Goal: Task Accomplishment & Management: Complete application form

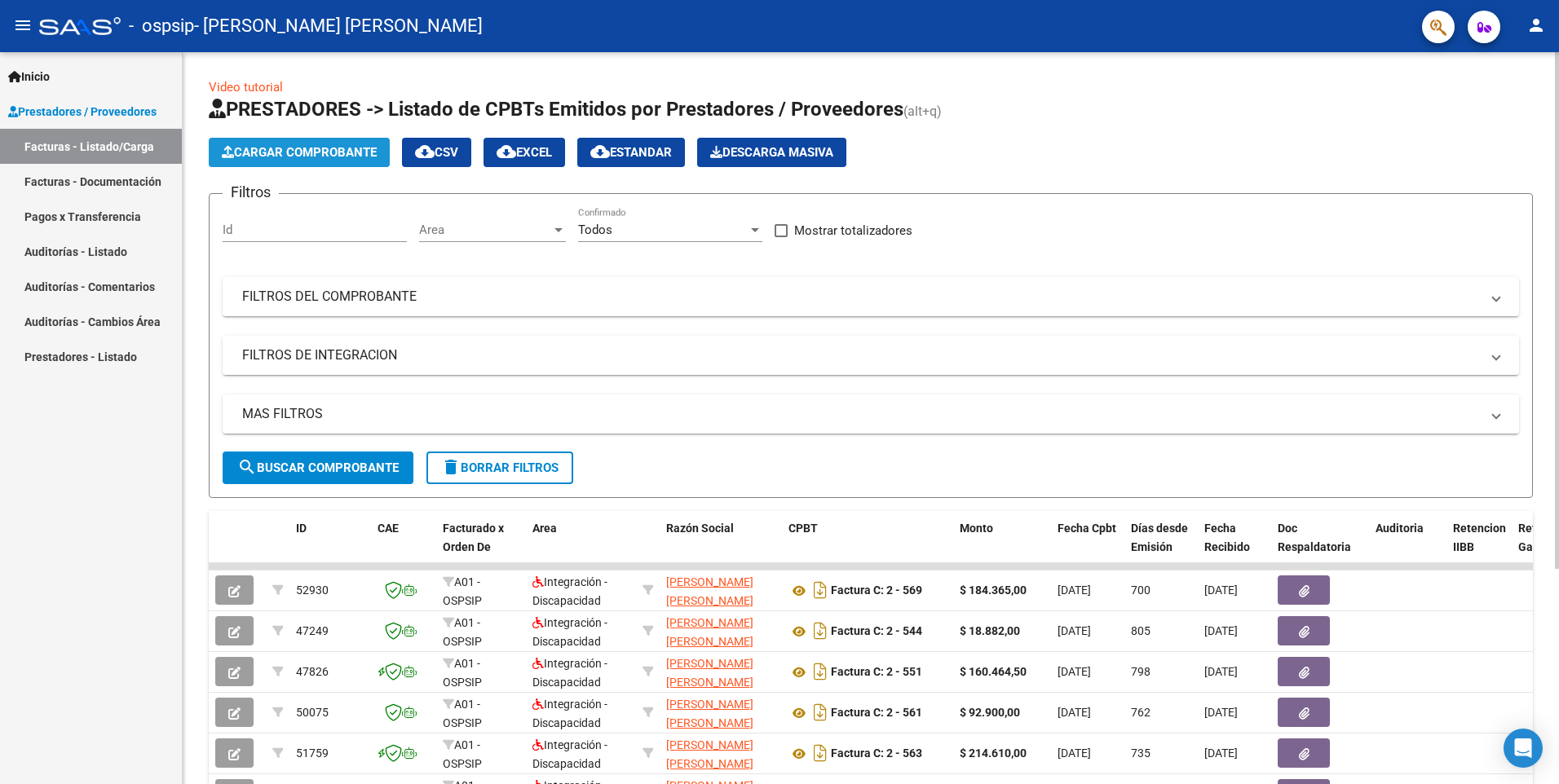
click at [251, 147] on span "Cargar Comprobante" at bounding box center [299, 151] width 155 height 14
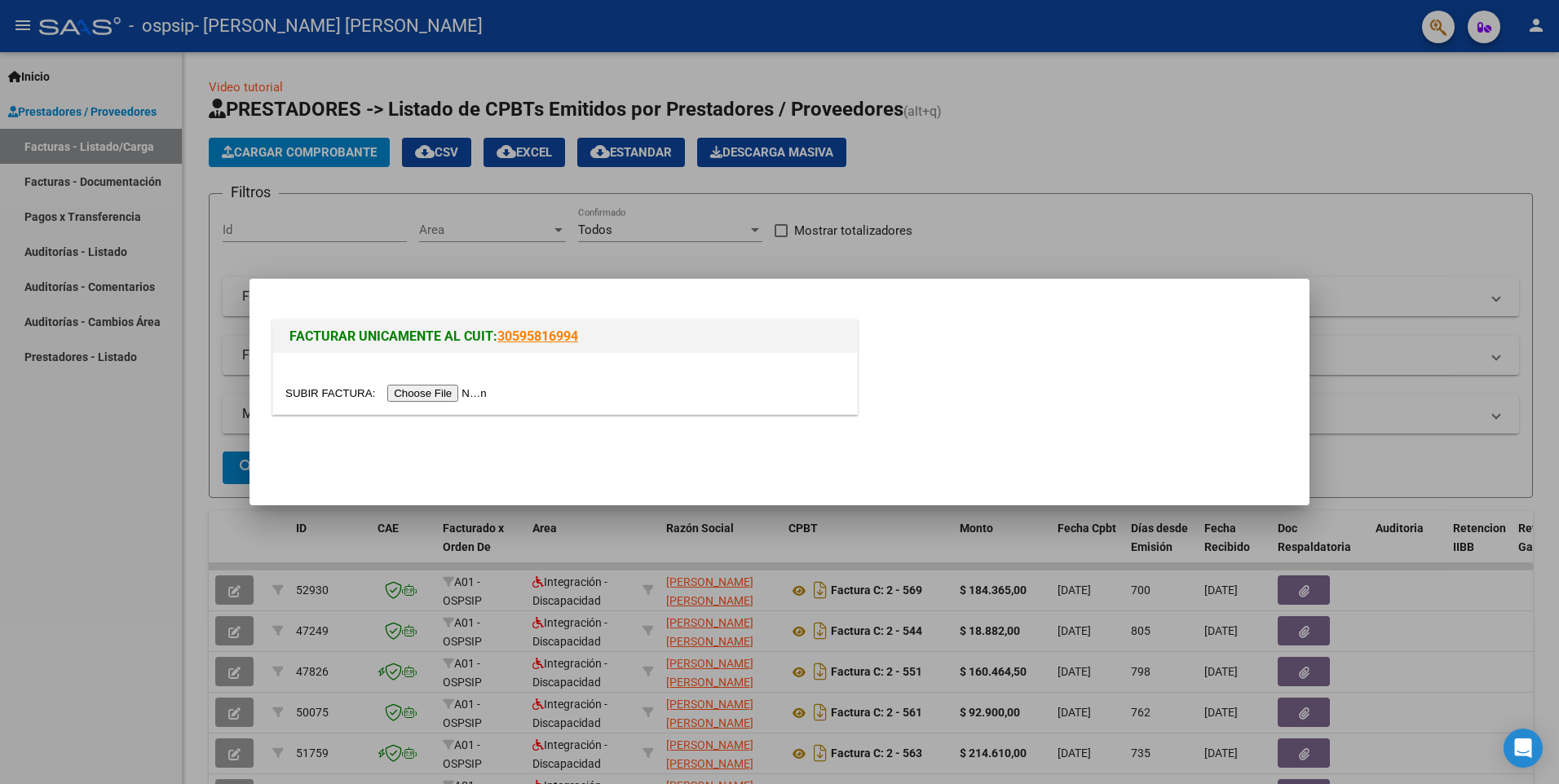
click at [441, 396] on input "file" at bounding box center [388, 393] width 207 height 17
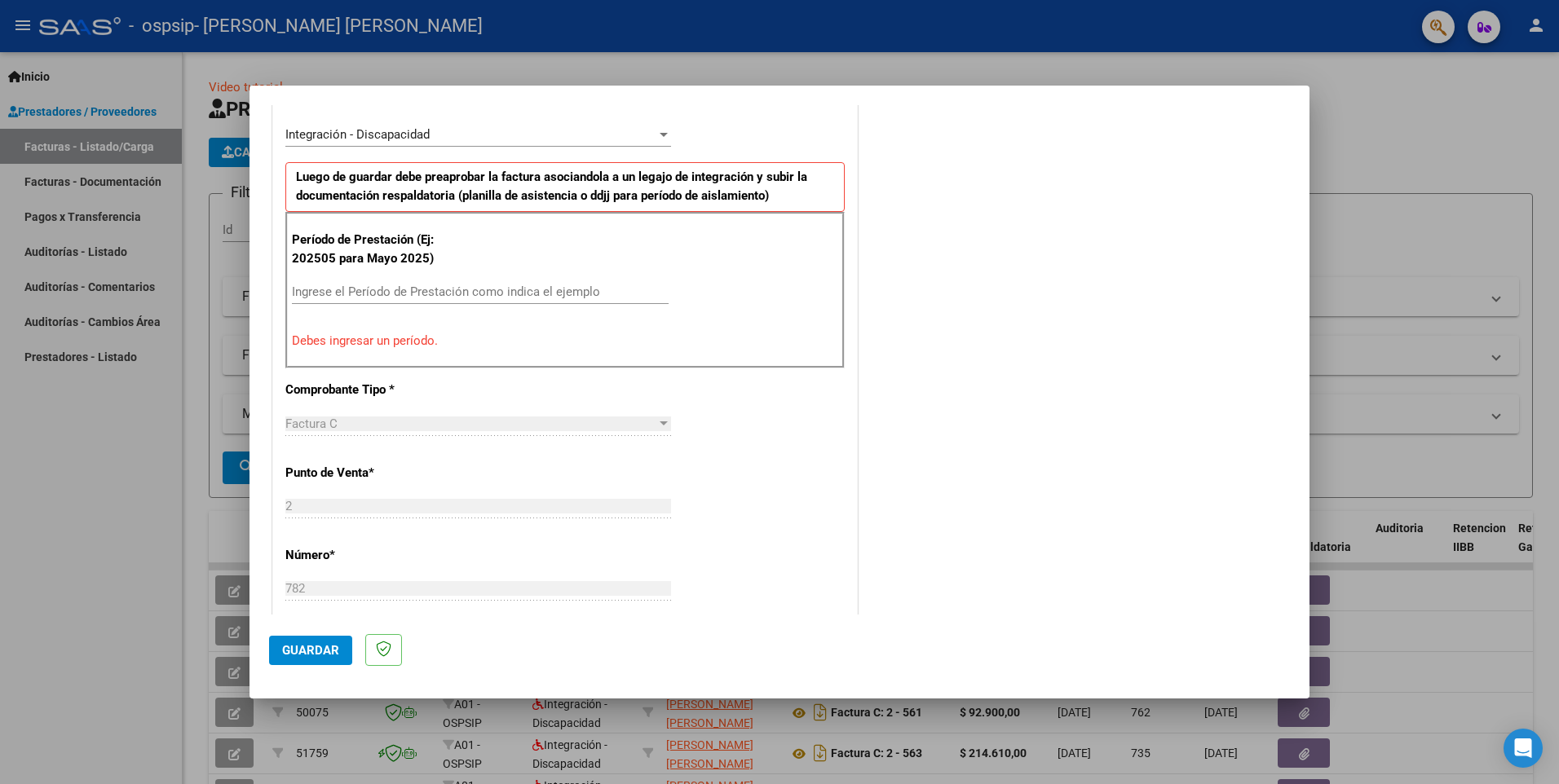
scroll to position [407, 0]
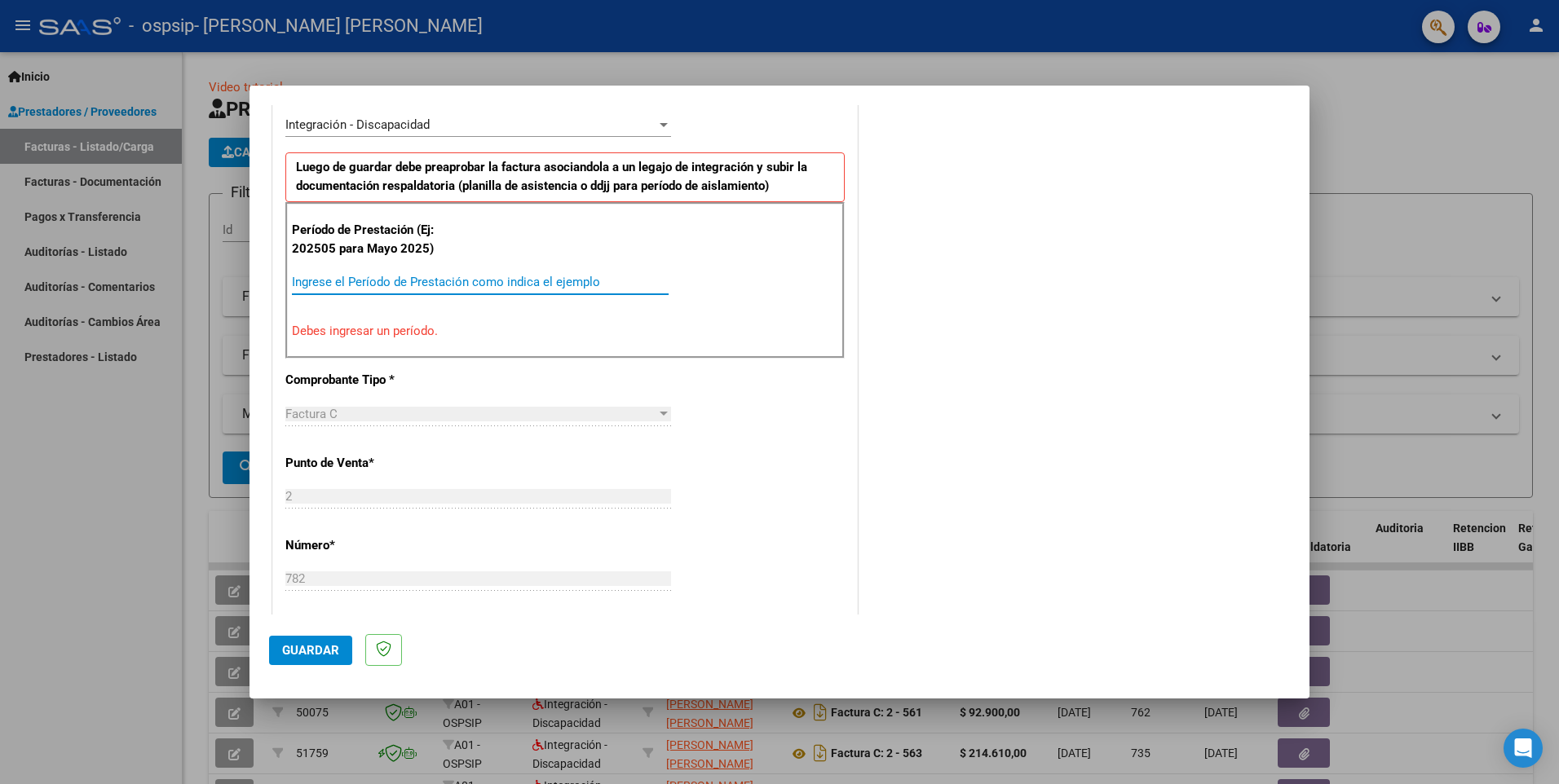
click at [367, 283] on input "Ingrese el Período de Prestación como indica el ejemplo" at bounding box center [481, 282] width 377 height 14
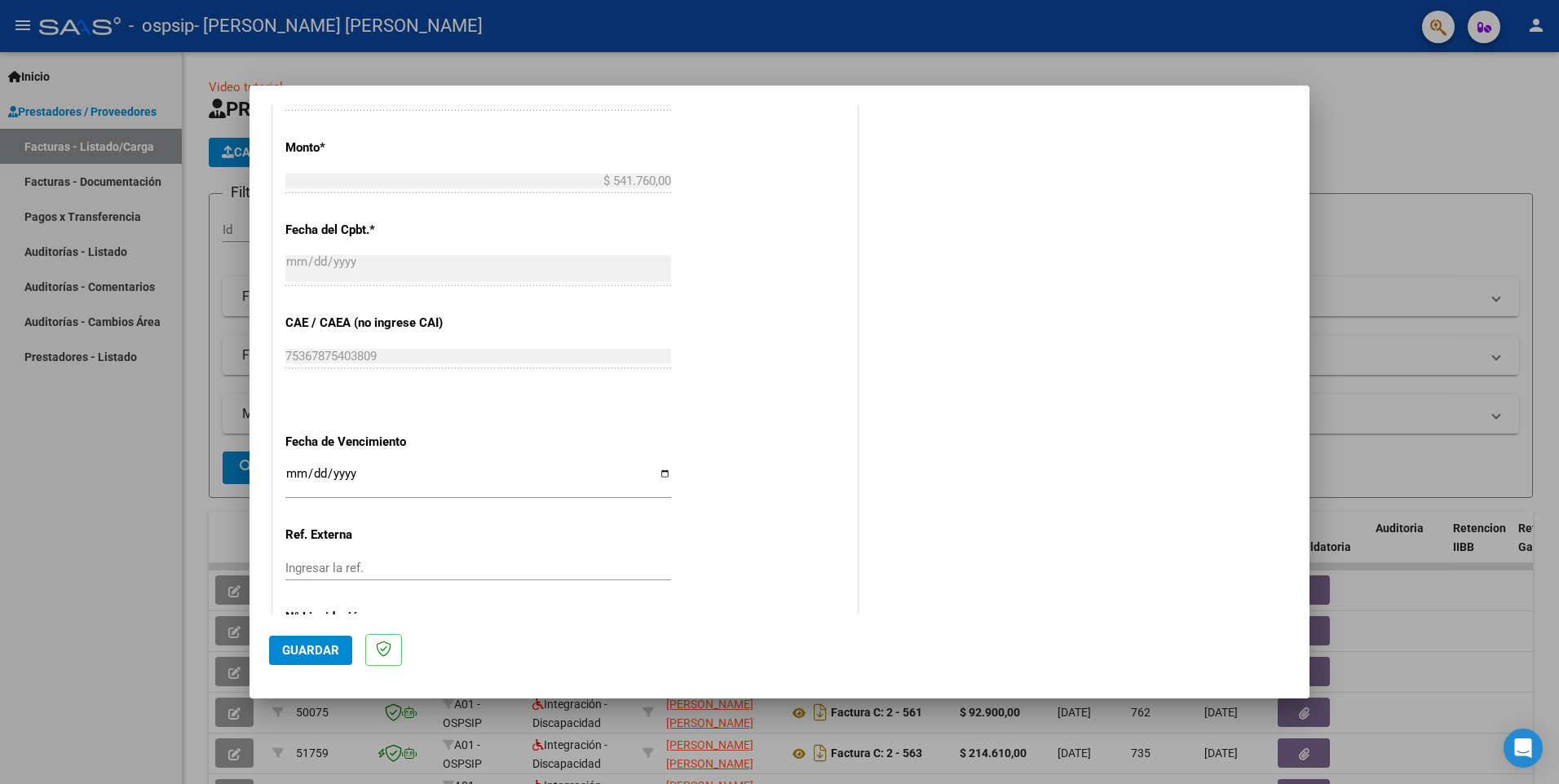
scroll to position [925, 0]
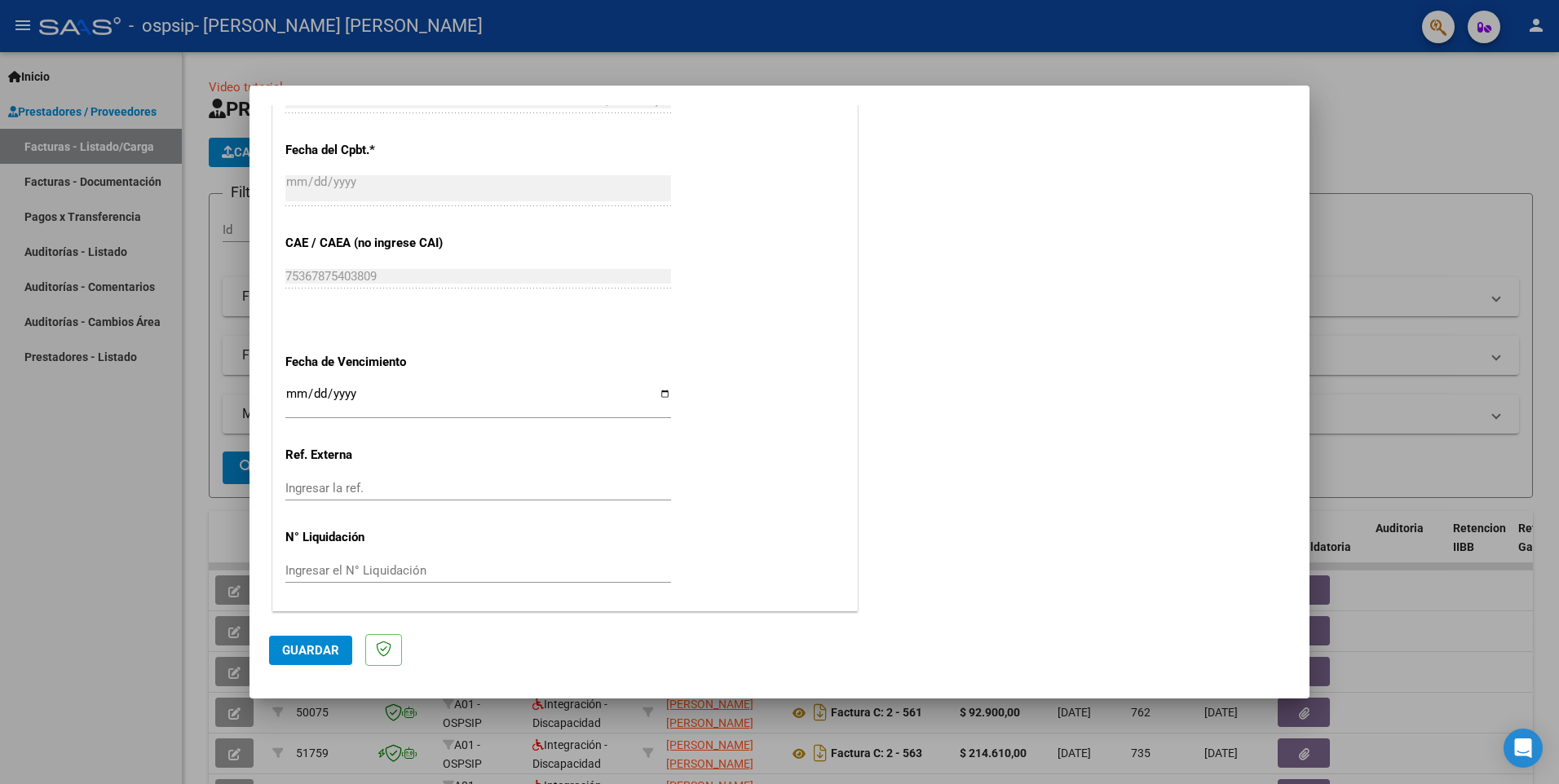
type input "202508"
click at [301, 393] on input "Ingresar la fecha" at bounding box center [478, 400] width 385 height 26
click at [661, 391] on input "Ingresar la fecha" at bounding box center [478, 400] width 385 height 26
type input "[DATE]"
click at [310, 643] on span "Guardar" at bounding box center [310, 650] width 57 height 14
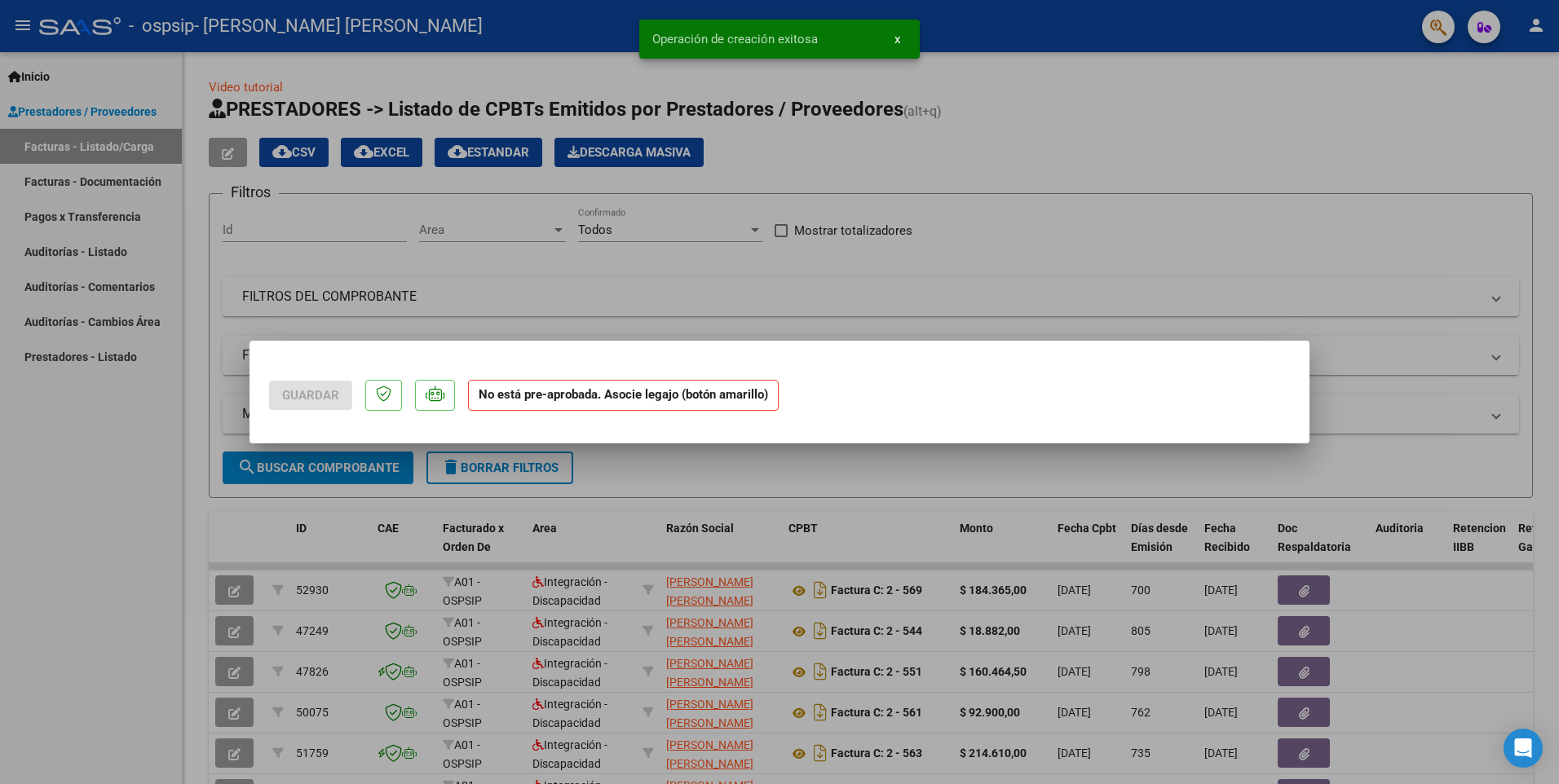
scroll to position [0, 0]
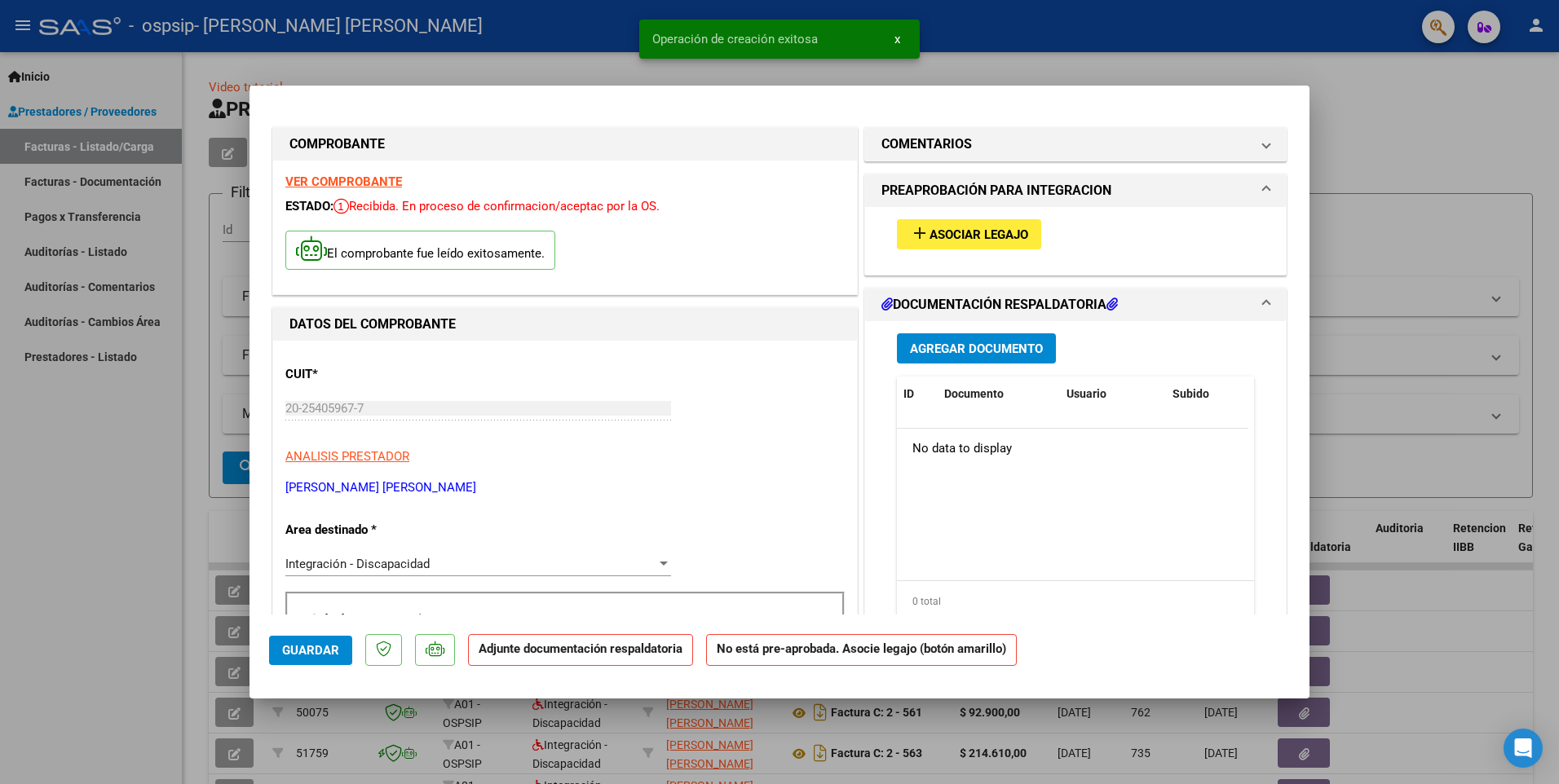
click at [1015, 231] on span "Asociar Legajo" at bounding box center [978, 234] width 99 height 14
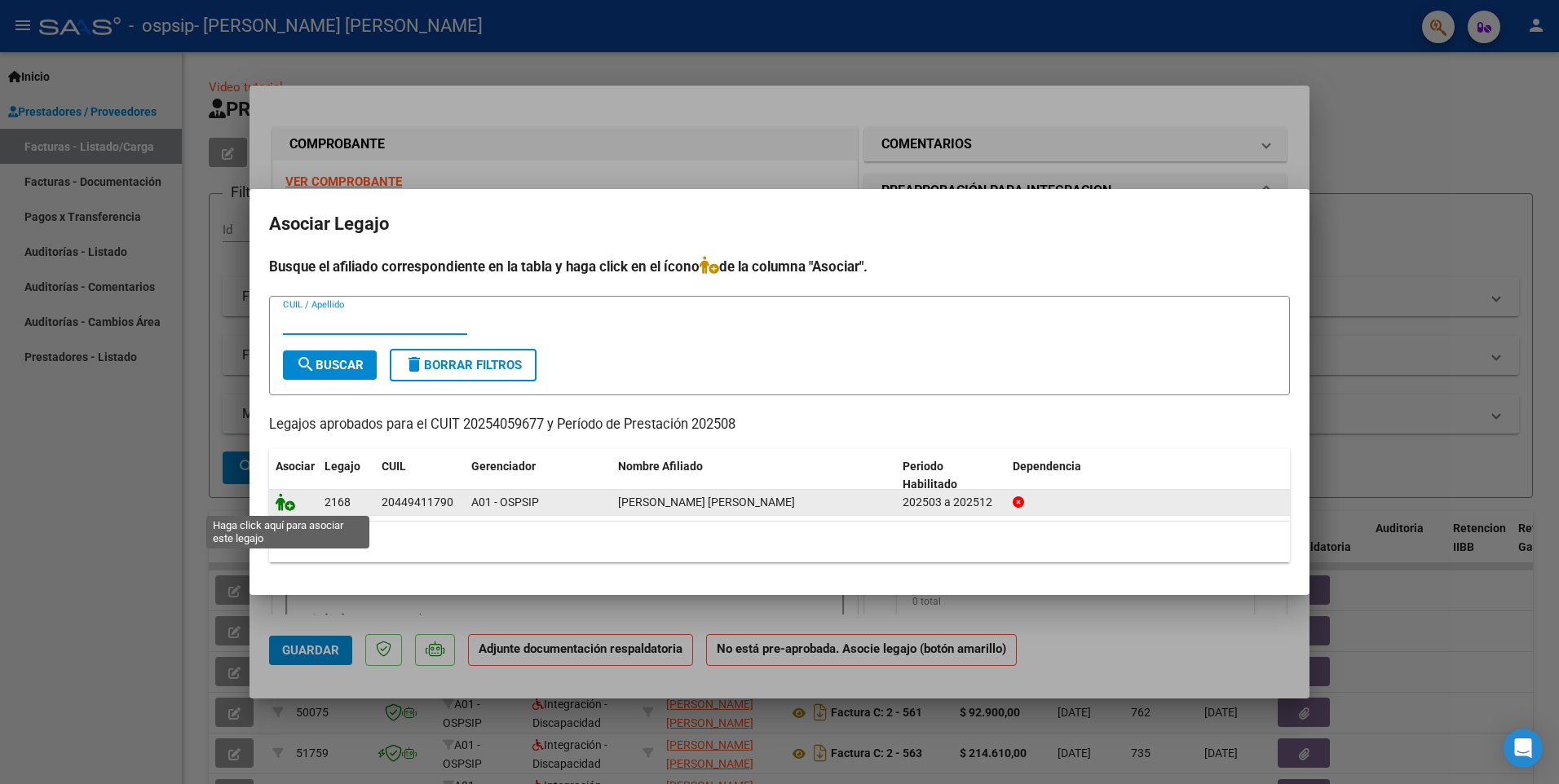
click at [281, 503] on icon at bounding box center [285, 501] width 20 height 18
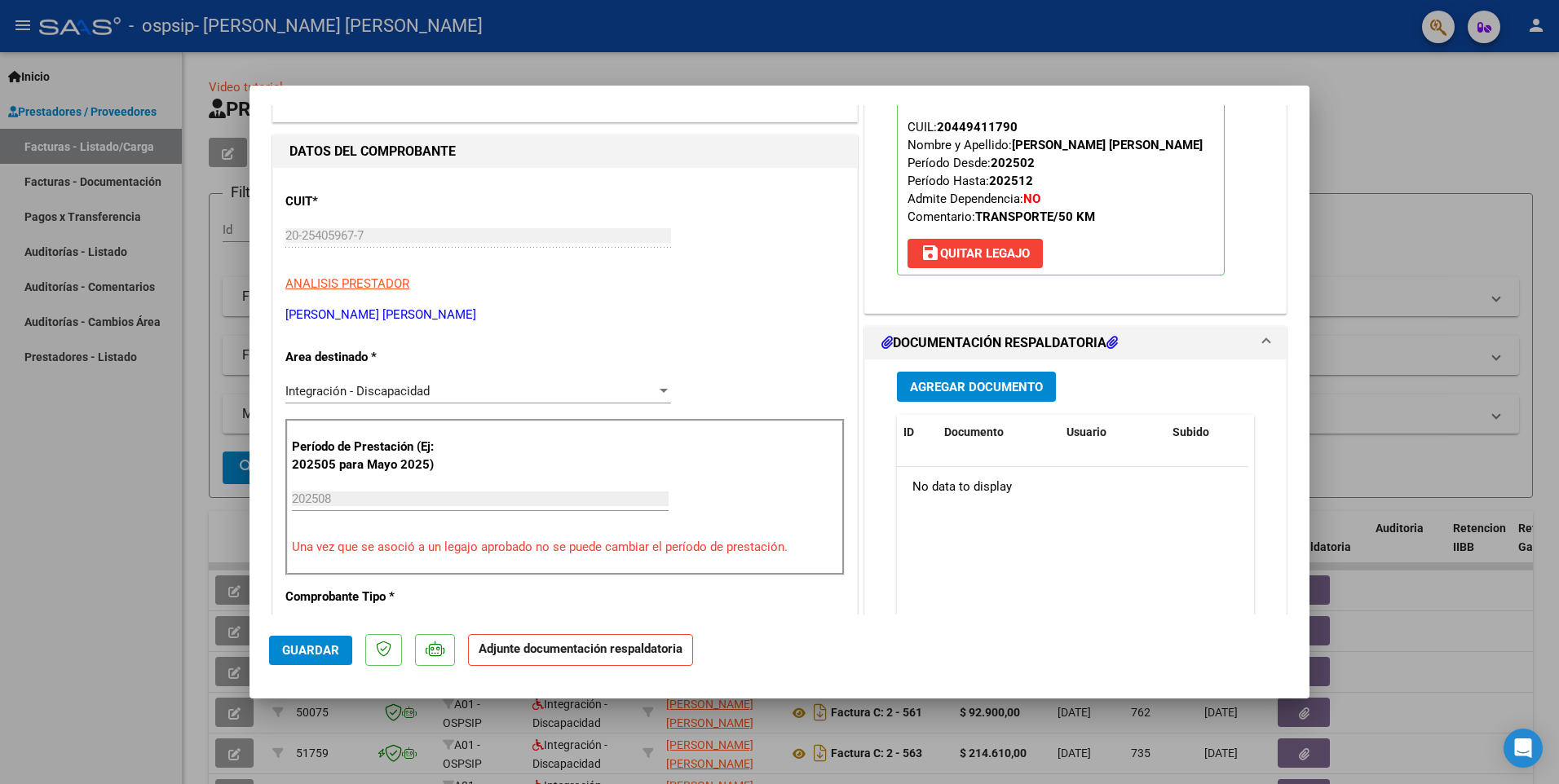
scroll to position [163, 0]
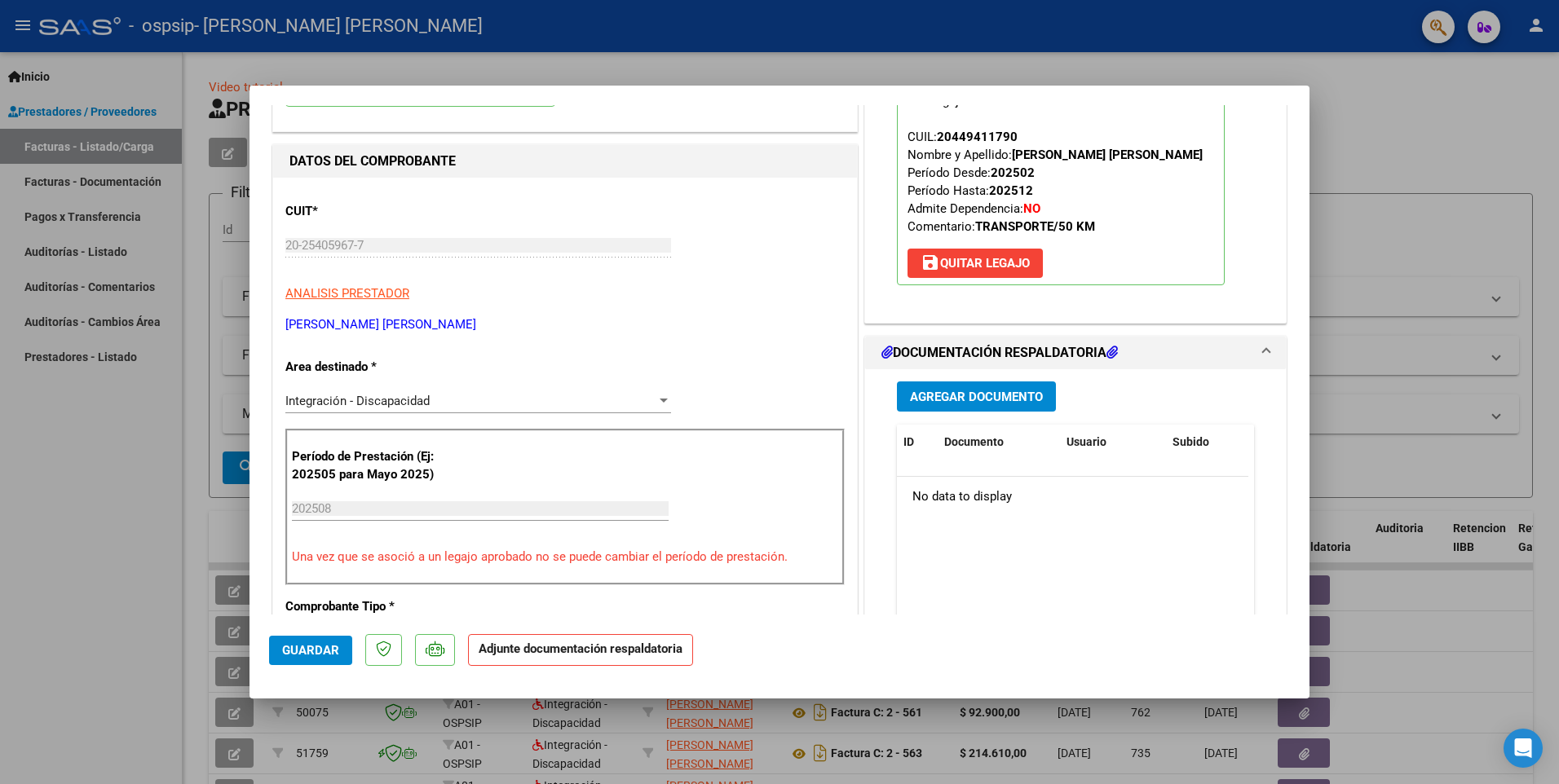
click at [940, 395] on span "Agregar Documento" at bounding box center [977, 396] width 133 height 14
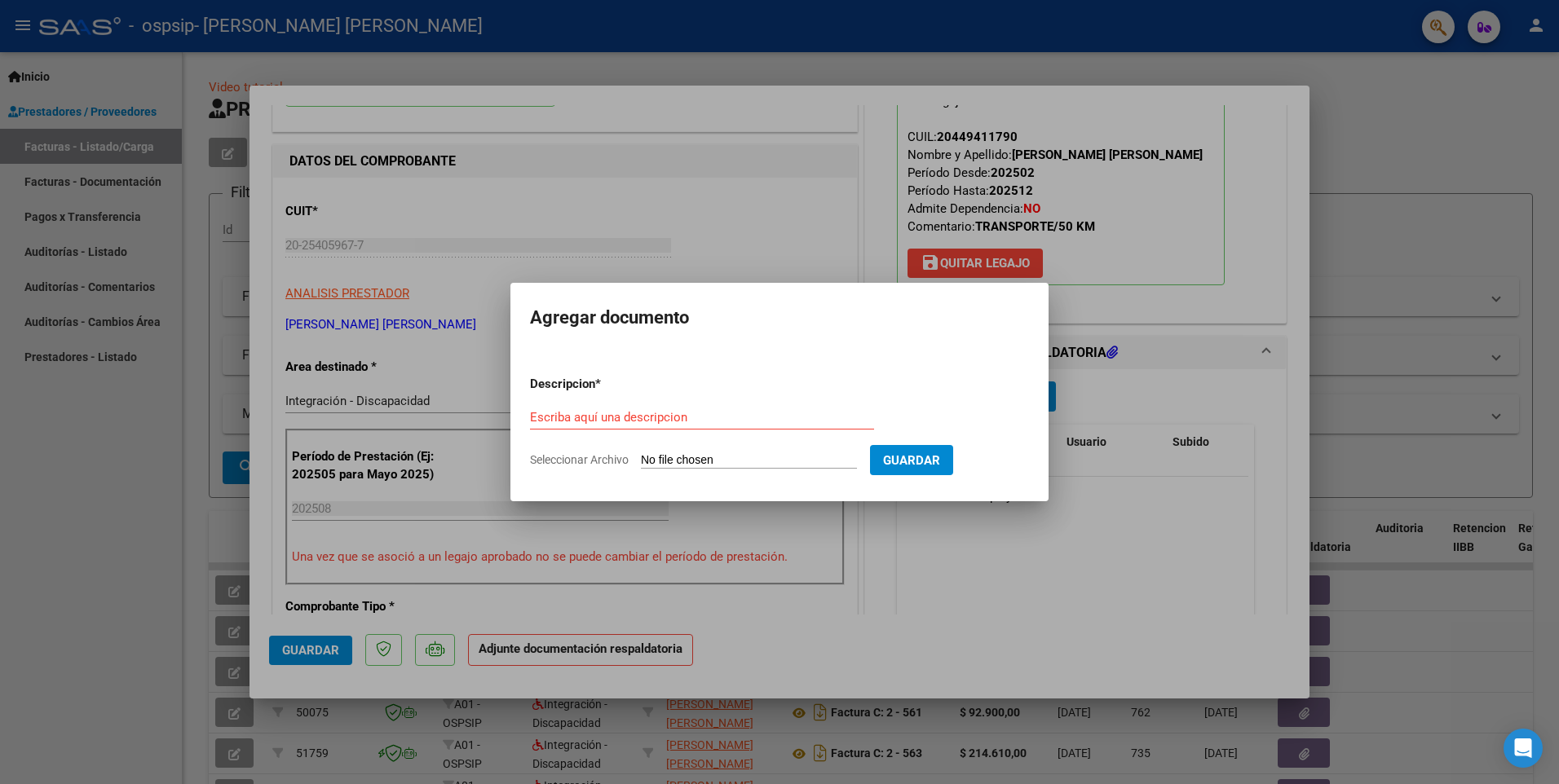
click at [746, 460] on input "Seleccionar Archivo" at bounding box center [748, 461] width 216 height 15
type input "C:\fakepath\20254059677_011_00002_00000782.pdf"
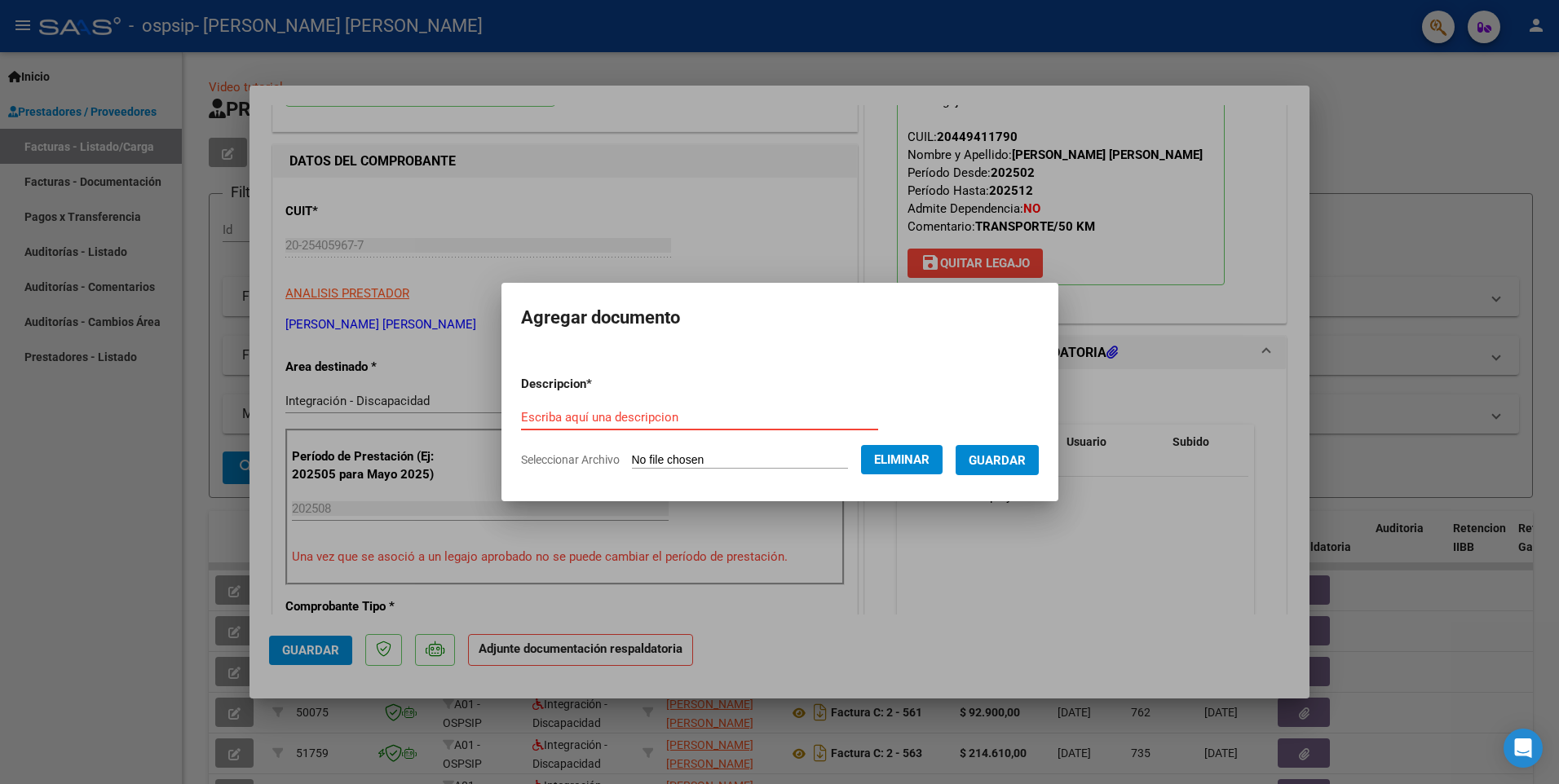
paste input "20254059677_011_00002_00000782"
type input "20254059677_011_00002_00000782"
click at [1014, 459] on span "Guardar" at bounding box center [997, 460] width 57 height 14
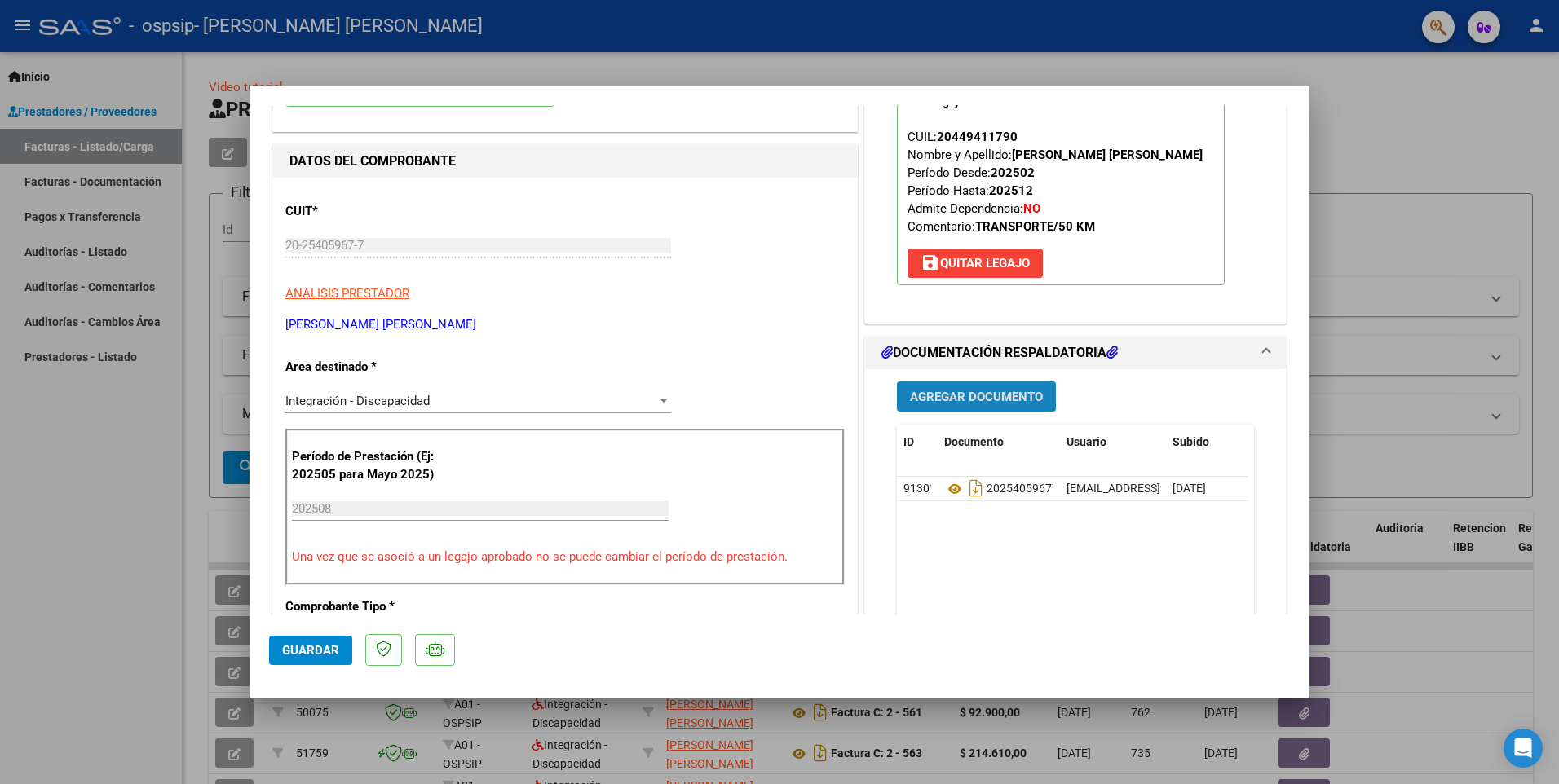
click at [982, 398] on span "Agregar Documento" at bounding box center [977, 396] width 133 height 14
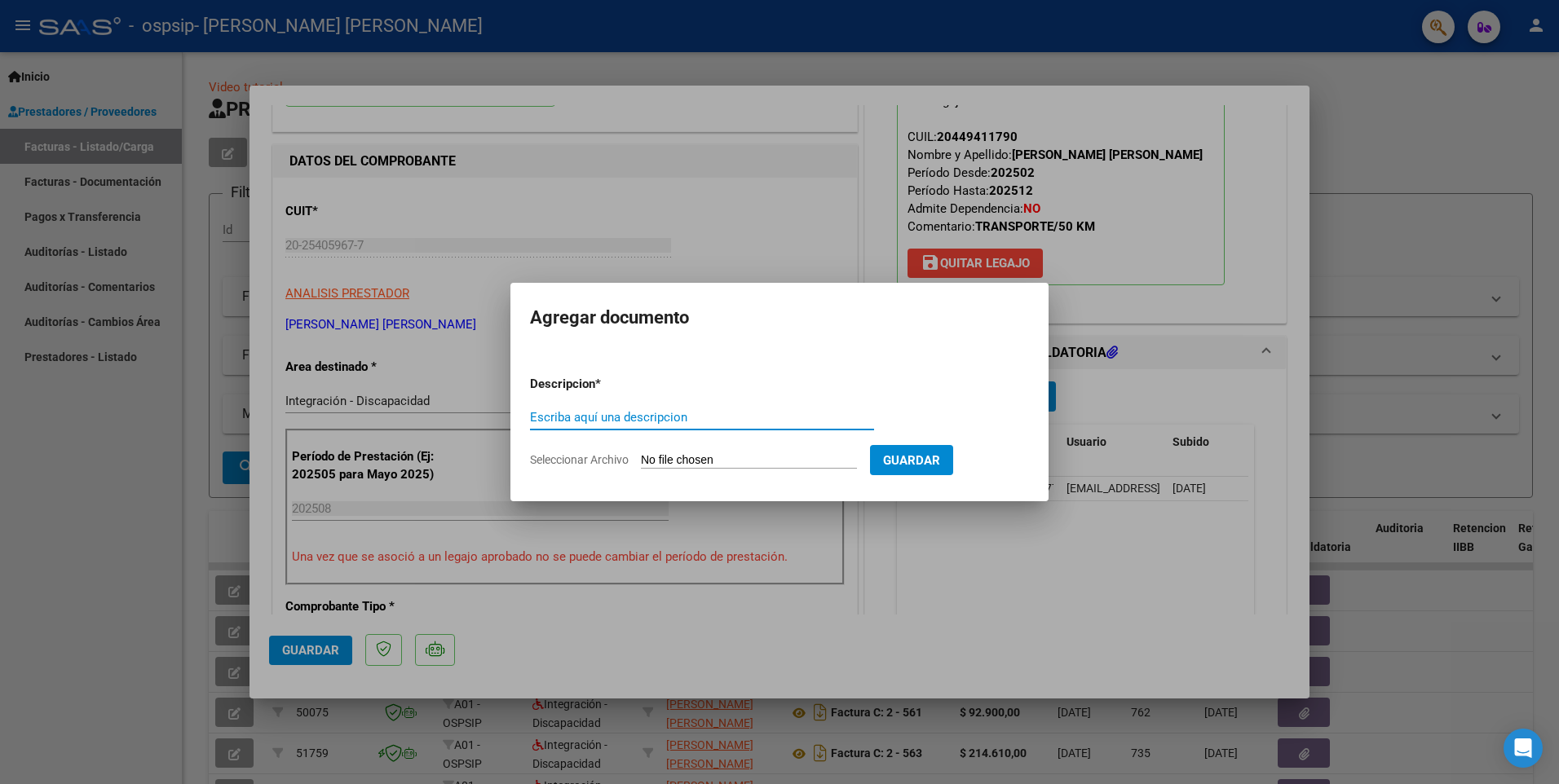
click at [785, 462] on input "Seleccionar Archivo" at bounding box center [748, 461] width 216 height 15
type input "C:\fakepath\1 - Planilla Asistencia AGOSTO 2025 [PERSON_NAME].pdf"
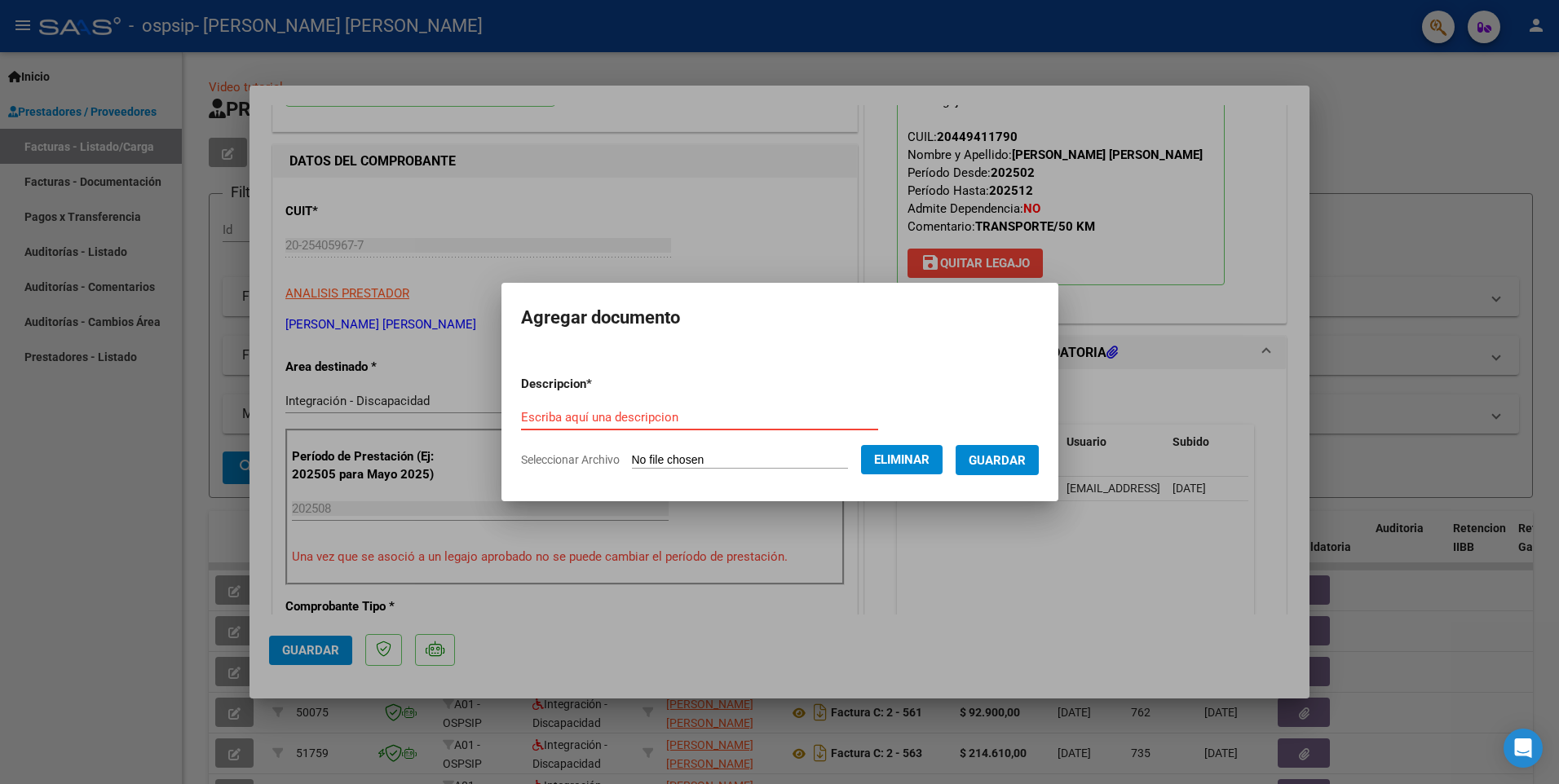
paste input "1 - Planilla Asistencia AGOSTO 2025 [PERSON_NAME]"
type input "1 - Planilla Asistencia AGOSTO 2025 [PERSON_NAME]"
click at [1016, 449] on button "Guardar" at bounding box center [997, 461] width 83 height 30
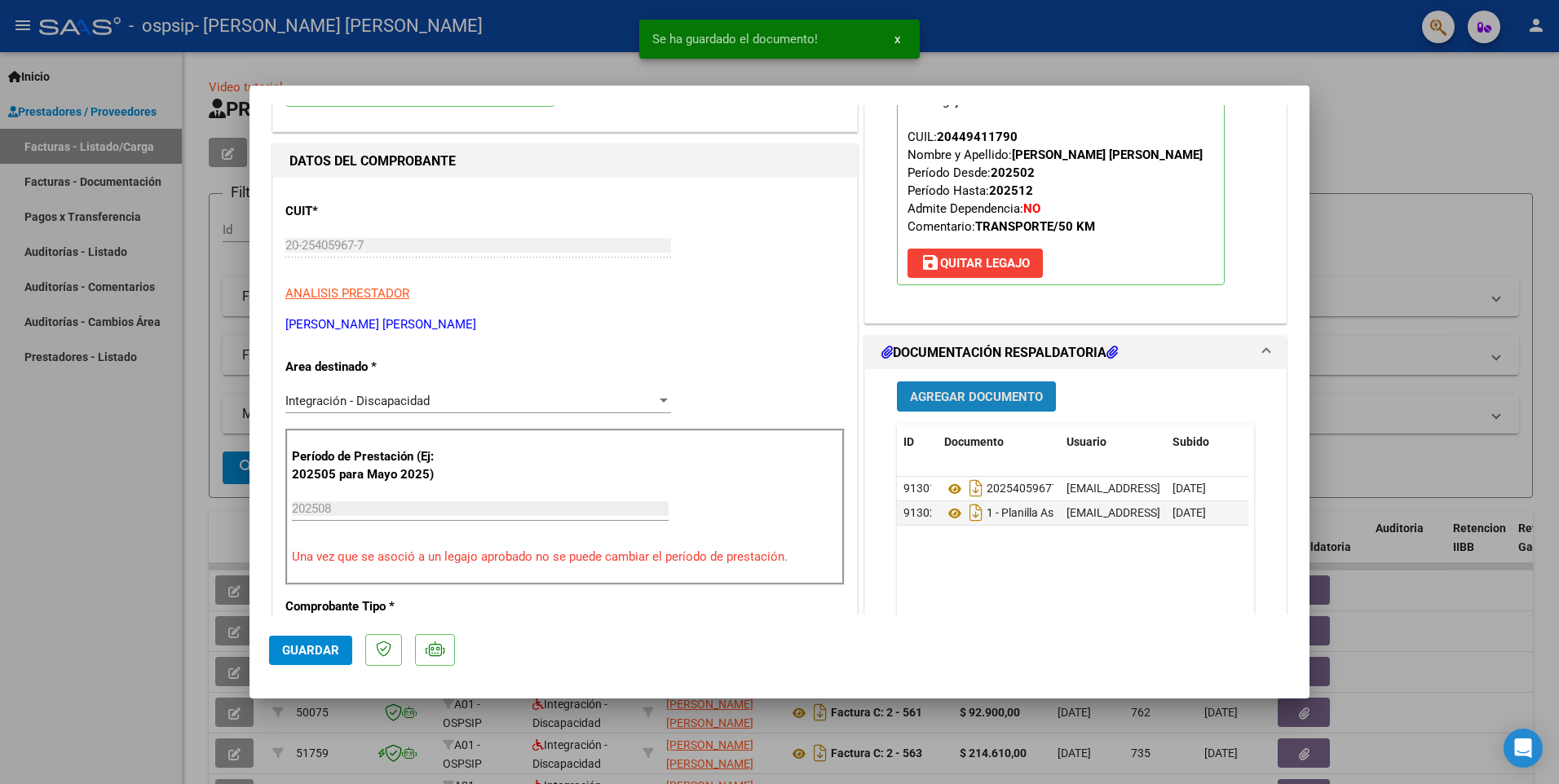
click at [968, 390] on span "Agregar Documento" at bounding box center [977, 396] width 133 height 14
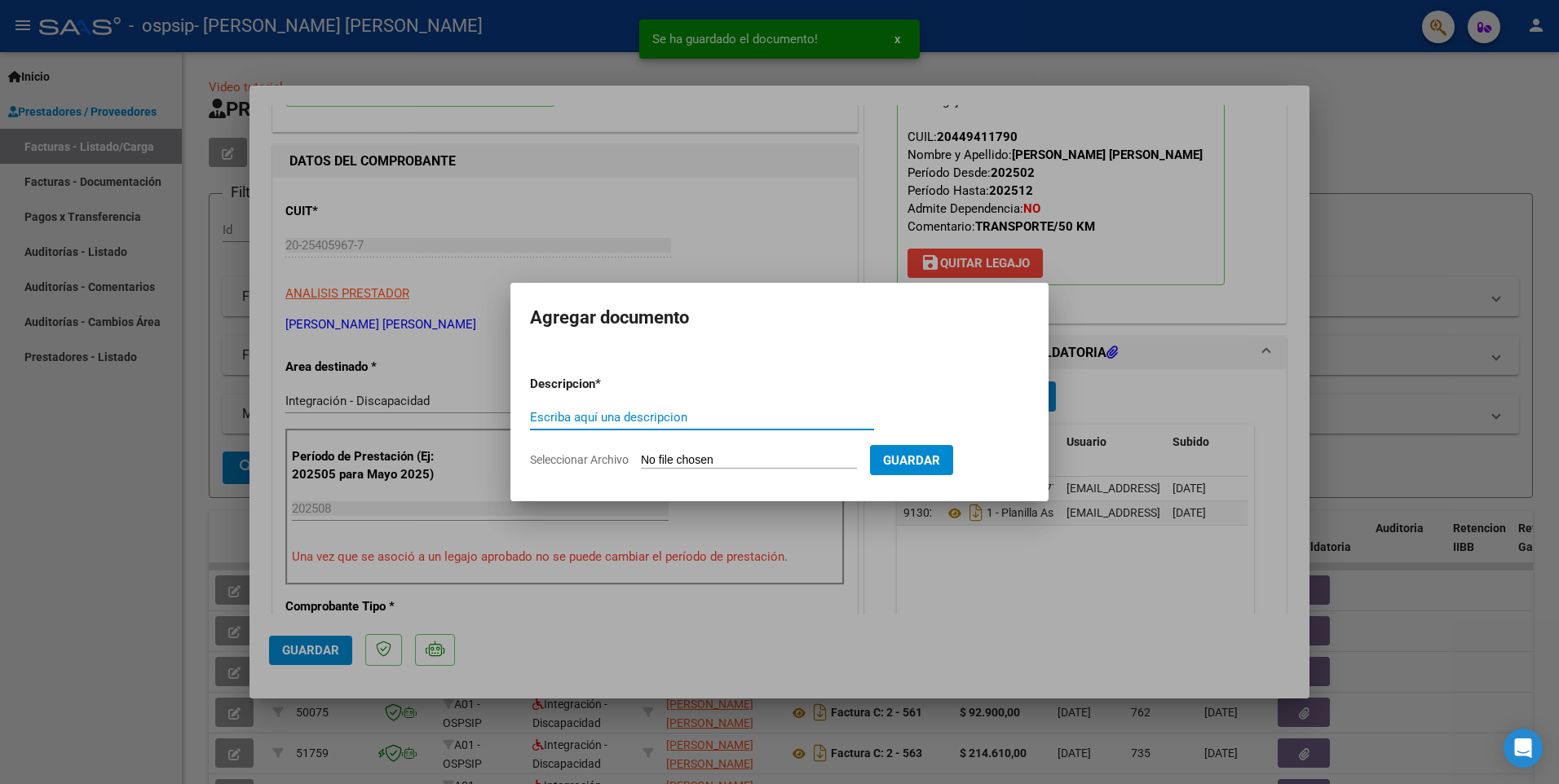
click at [803, 462] on input "Seleccionar Archivo" at bounding box center [748, 461] width 216 height 15
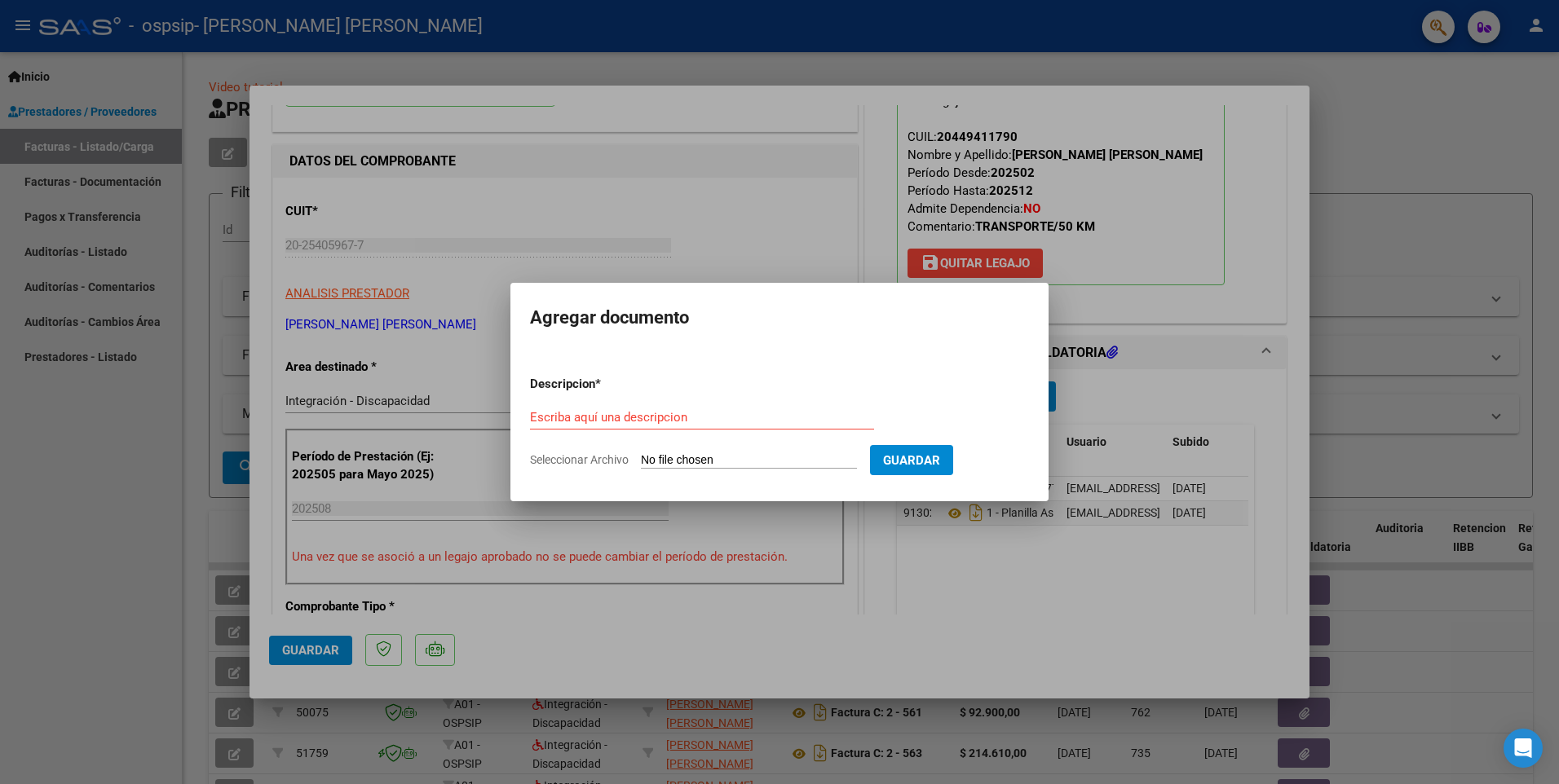
type input "C:\fakepath\2 - [PERSON_NAME] [PERSON_NAME] Regular Agosto 2025.pdf"
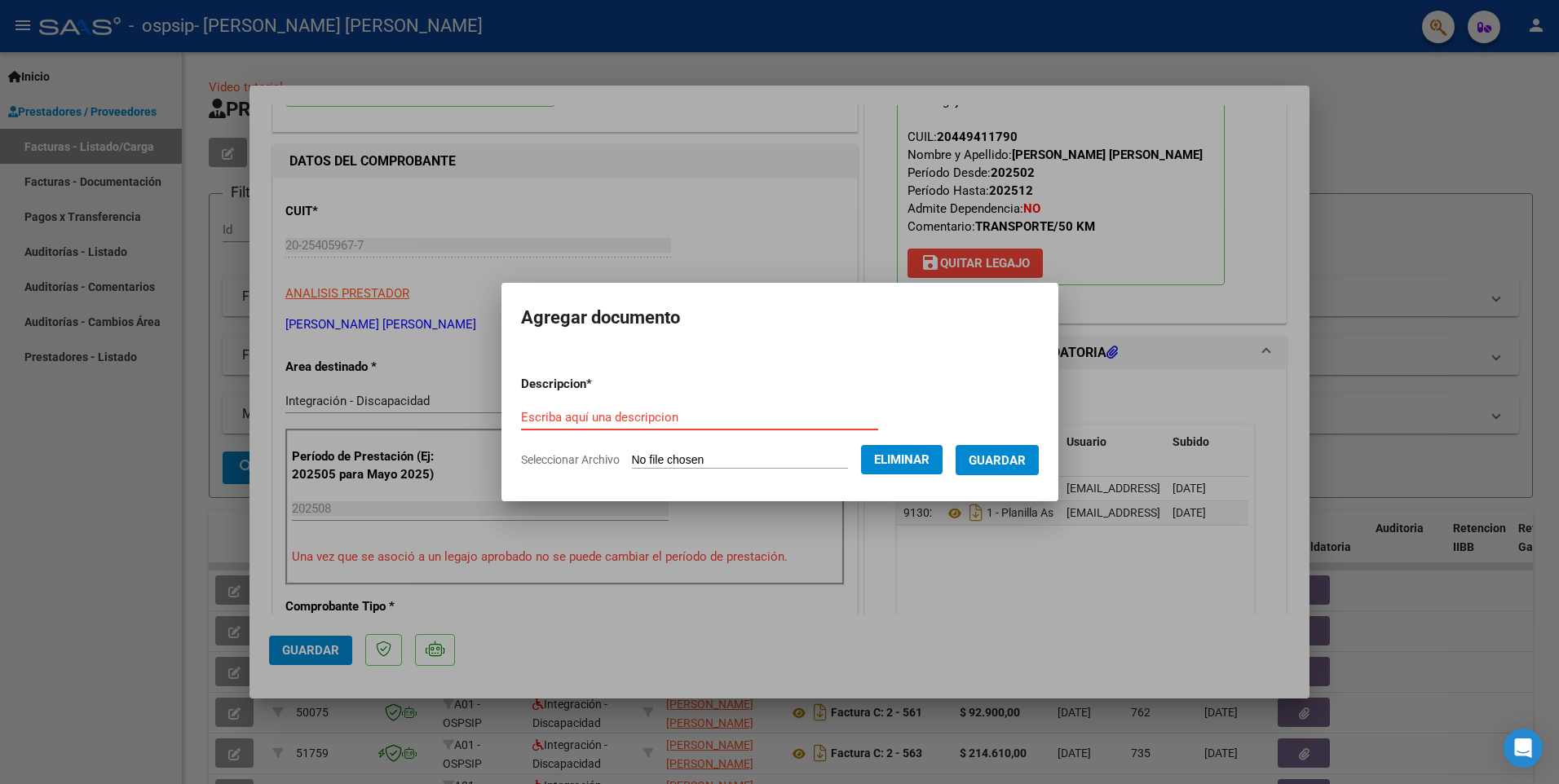
paste input "2 - [PERSON_NAME] [PERSON_NAME] Regular Agosto 2025"
type input "2 - [PERSON_NAME] [PERSON_NAME] Regular Agosto 2025"
click at [1016, 447] on button "Guardar" at bounding box center [997, 461] width 83 height 30
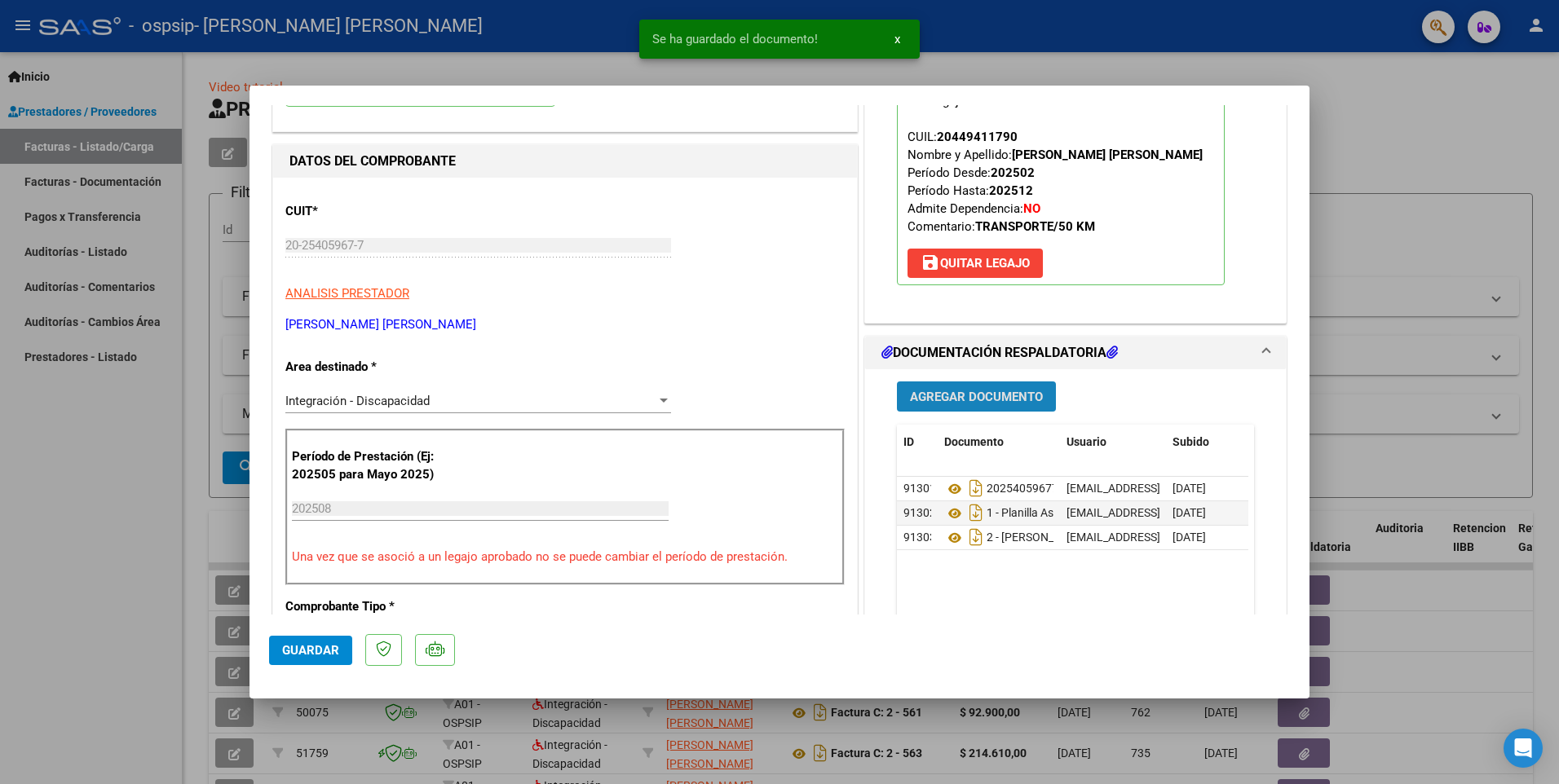
click at [990, 407] on button "Agregar Documento" at bounding box center [976, 397] width 159 height 30
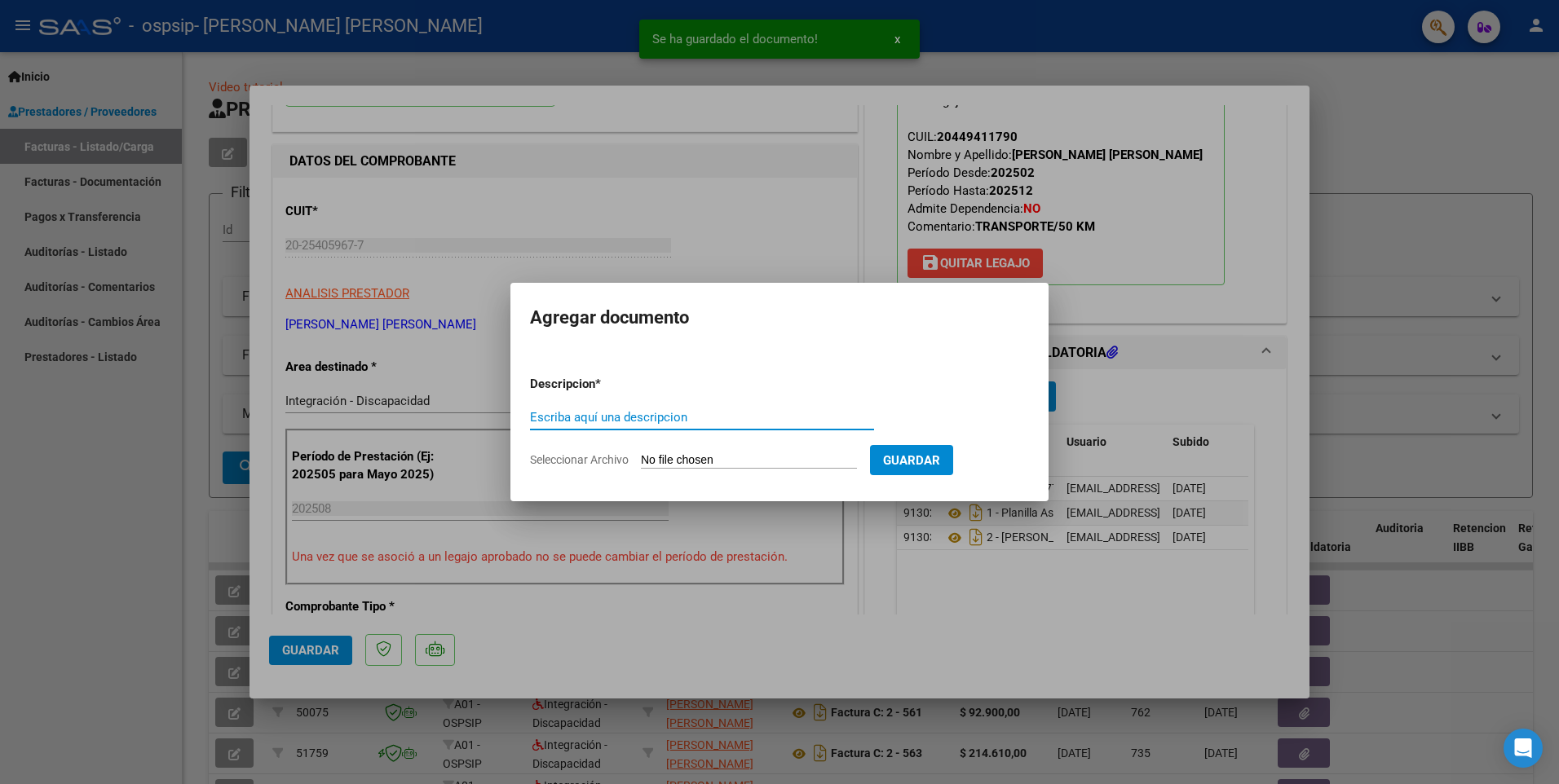
click at [810, 460] on input "Seleccionar Archivo" at bounding box center [748, 461] width 216 height 15
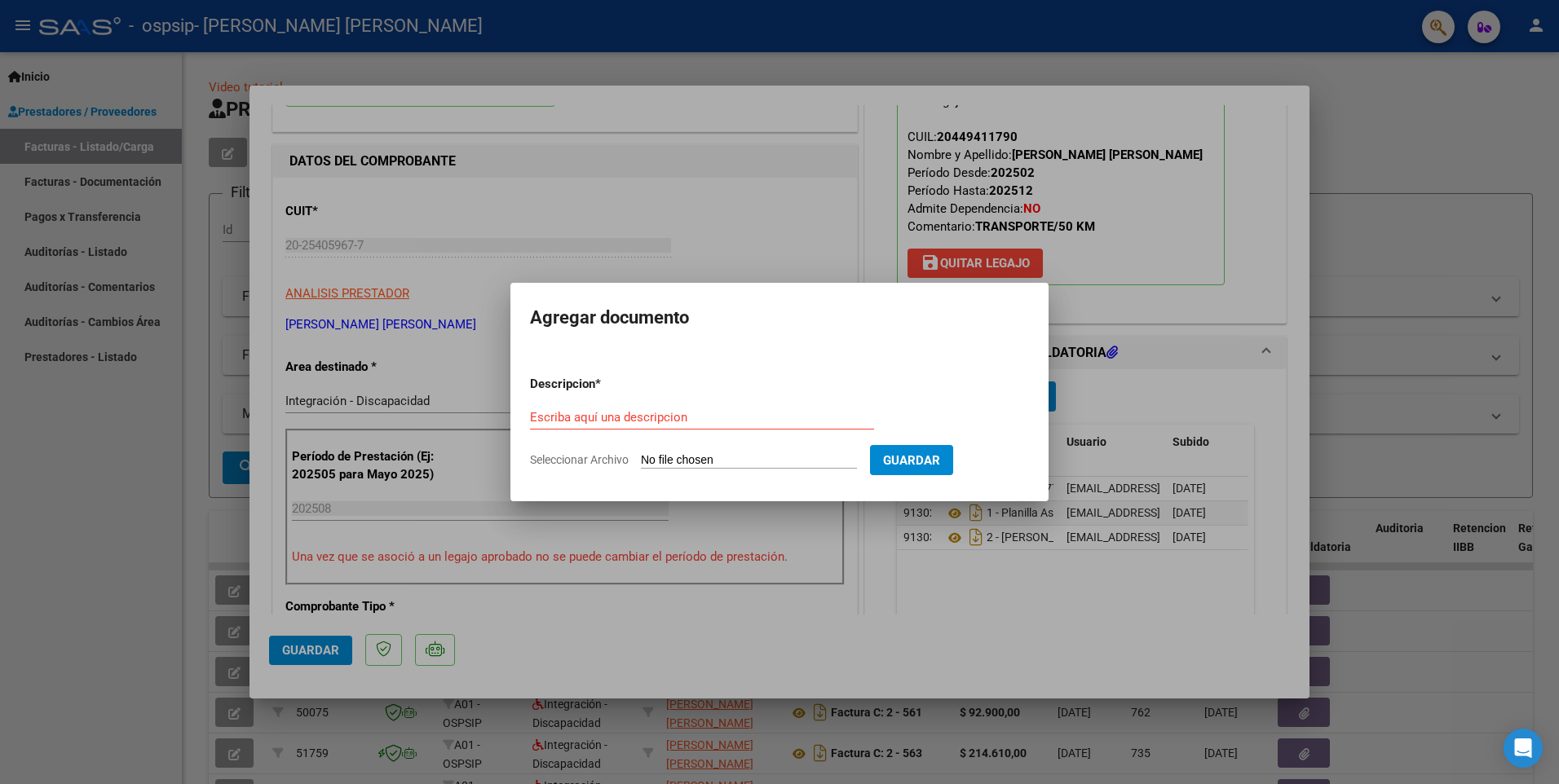
type input "C:\fakepath\[PERSON_NAME] TRANSPORTE AUTORIZACION 2025 SEGUN RESOLUCION 360 22_…"
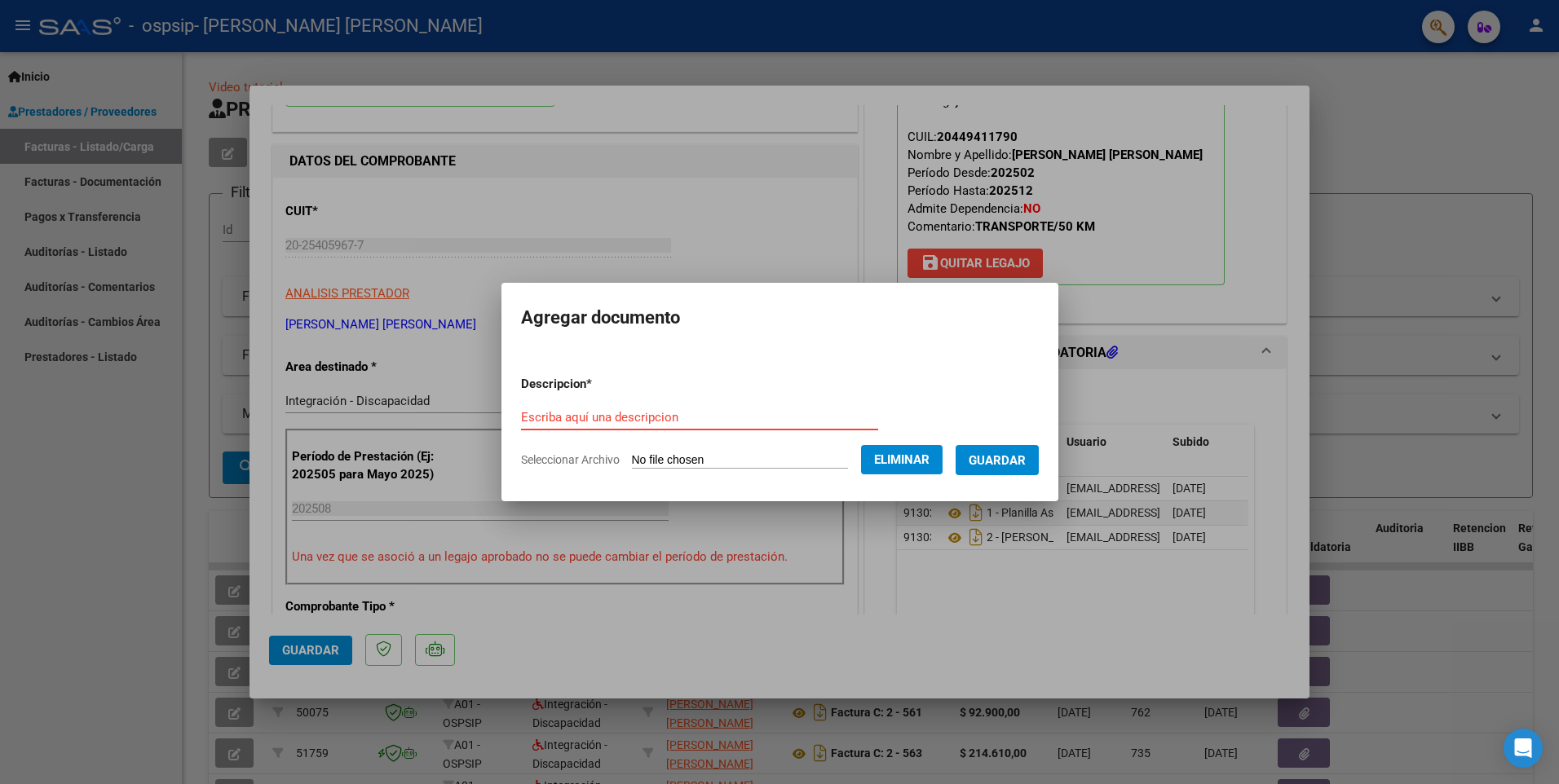
paste input "[PERSON_NAME] TRANSPORTE AUTORIZACION 2025 SEGUN RESOLUCION 360 22_firmado"
type input "[PERSON_NAME] TRANSPORTE AUTORIZACION 2025 SEGUN RESOLUCION 360 22_firmado"
click at [1030, 446] on button "Guardar" at bounding box center [997, 461] width 83 height 30
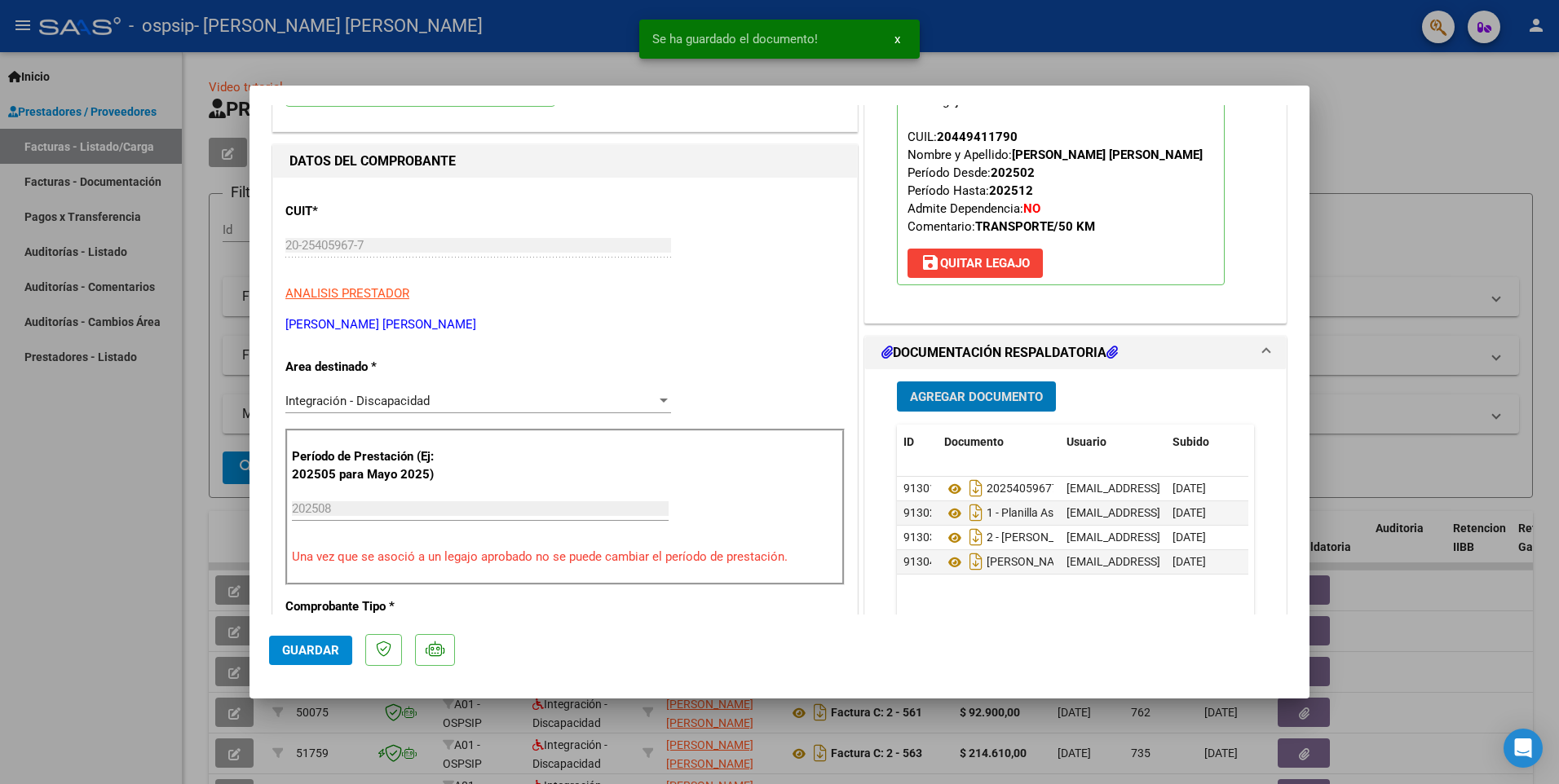
click at [970, 400] on span "Agregar Documento" at bounding box center [977, 396] width 133 height 14
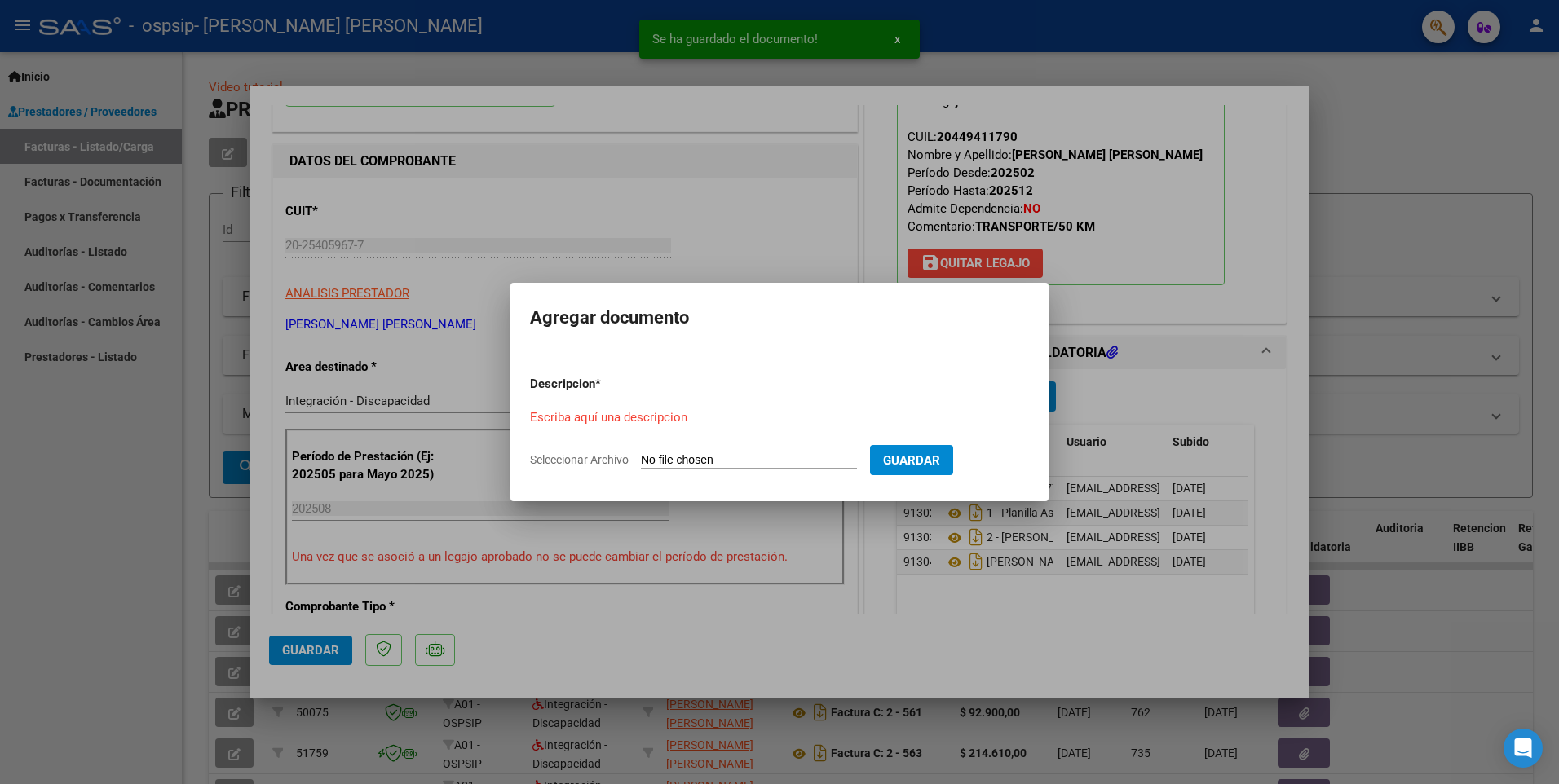
click at [763, 461] on input "Seleccionar Archivo" at bounding box center [748, 461] width 216 height 15
type input "C:\fakepath\Presupuesto [PERSON_NAME] [PERSON_NAME] 2025.pdf"
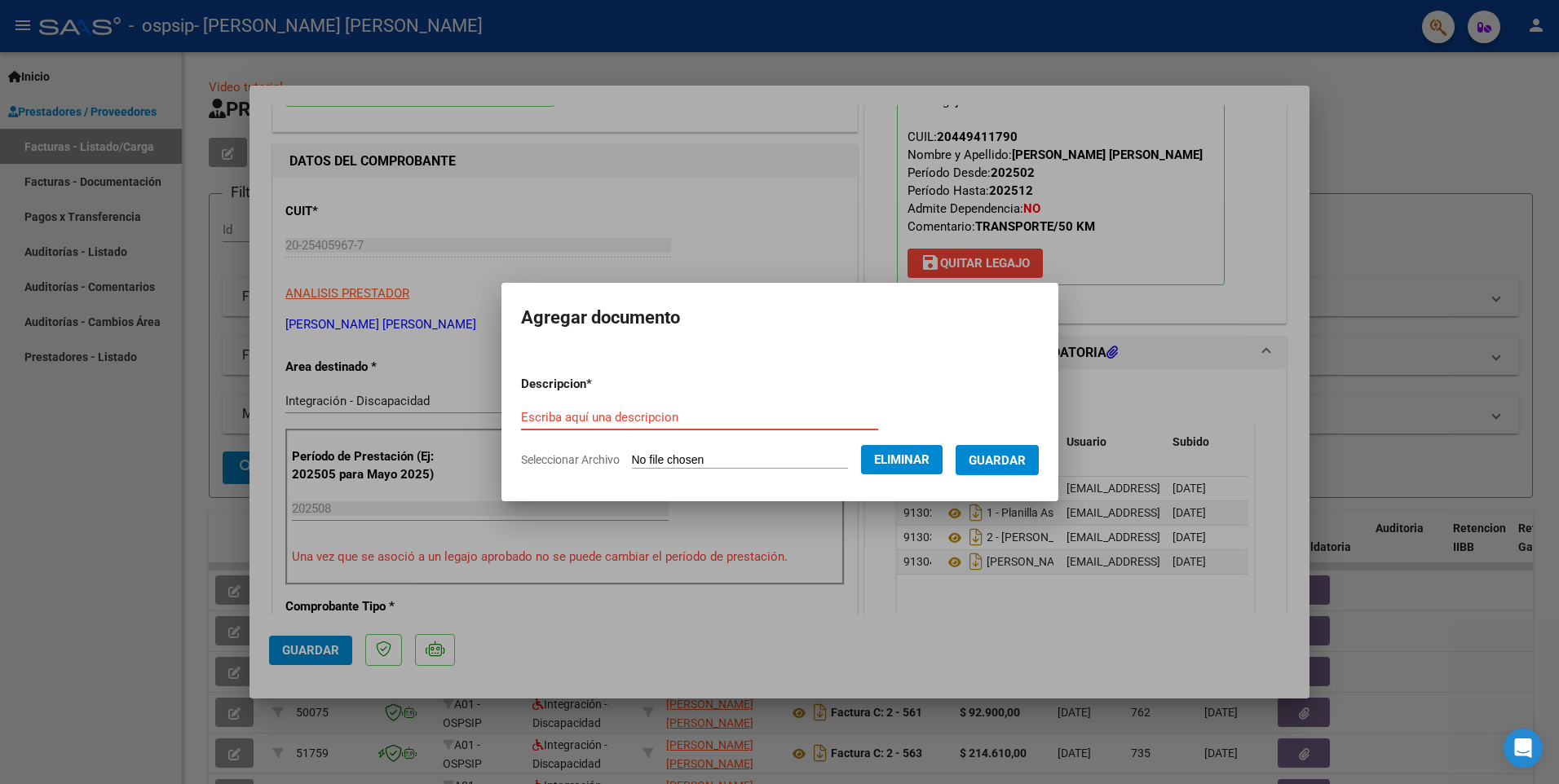
paste input "Presupuesto [PERSON_NAME] [PERSON_NAME] 2025"
type input "Presupuesto [PERSON_NAME] [PERSON_NAME] 2025"
click at [1038, 455] on button "Guardar" at bounding box center [997, 461] width 83 height 30
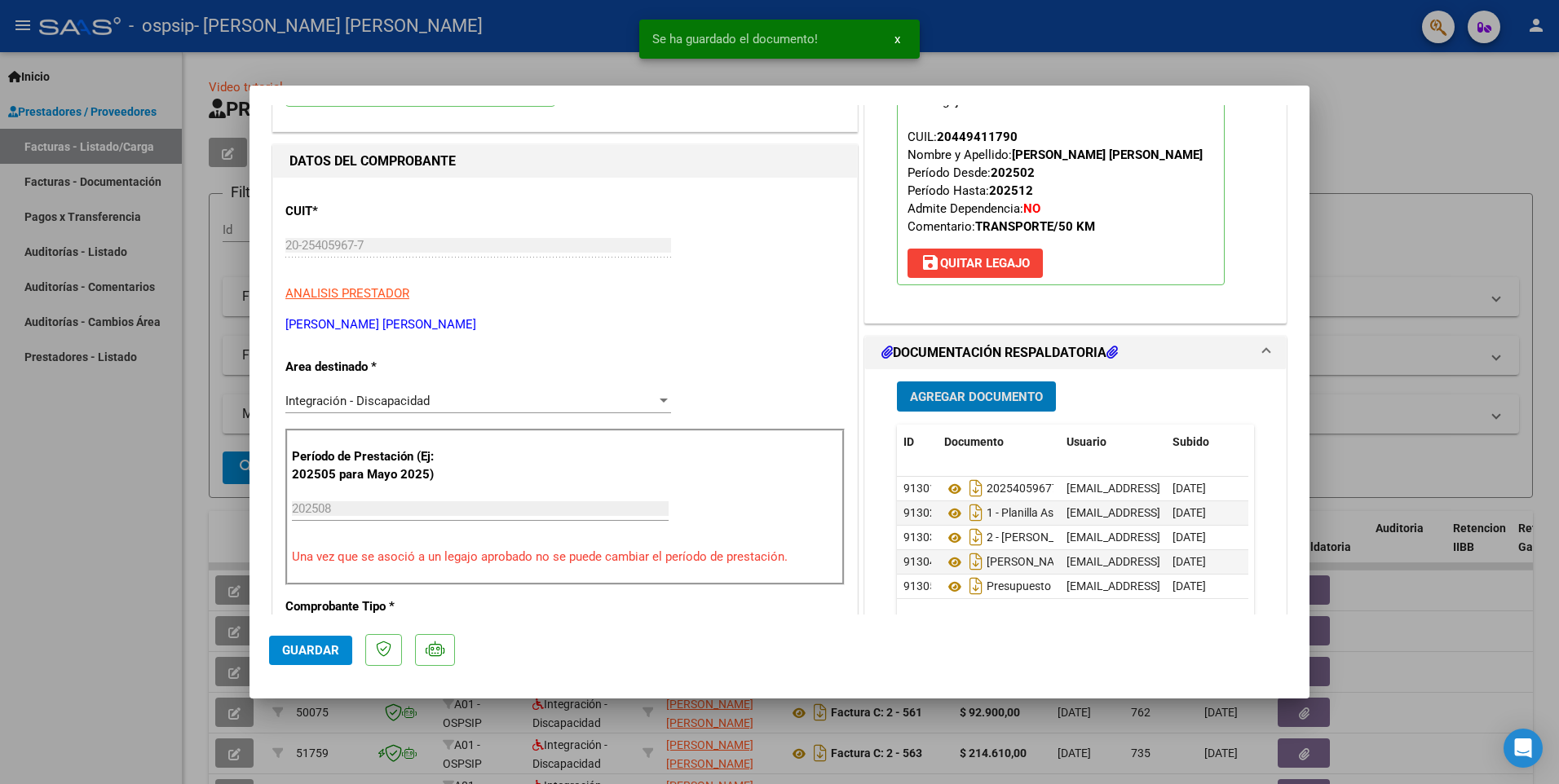
click at [991, 390] on span "Agregar Documento" at bounding box center [977, 396] width 133 height 14
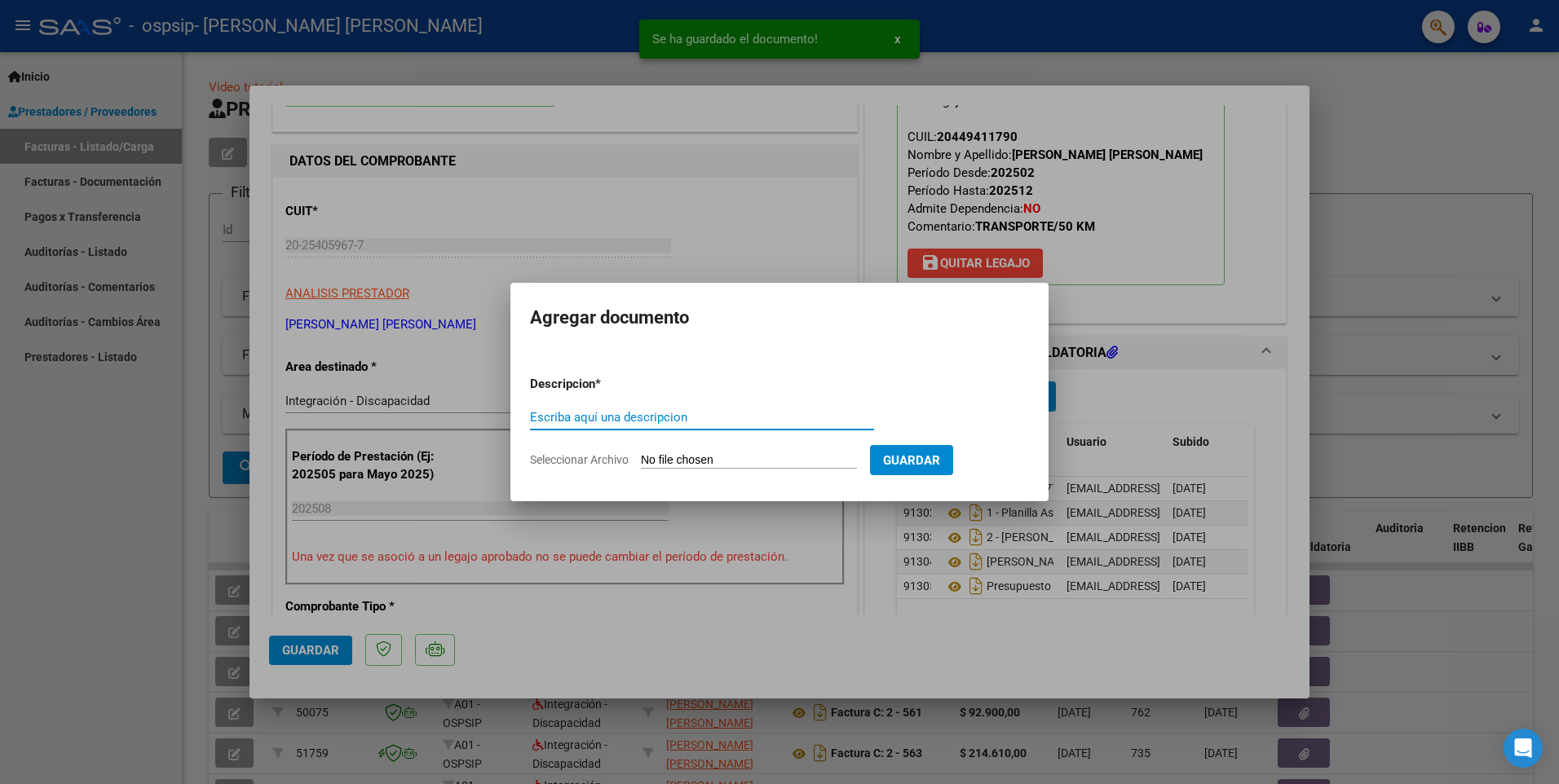
click at [808, 460] on input "Seleccionar Archivo" at bounding box center [748, 461] width 216 height 15
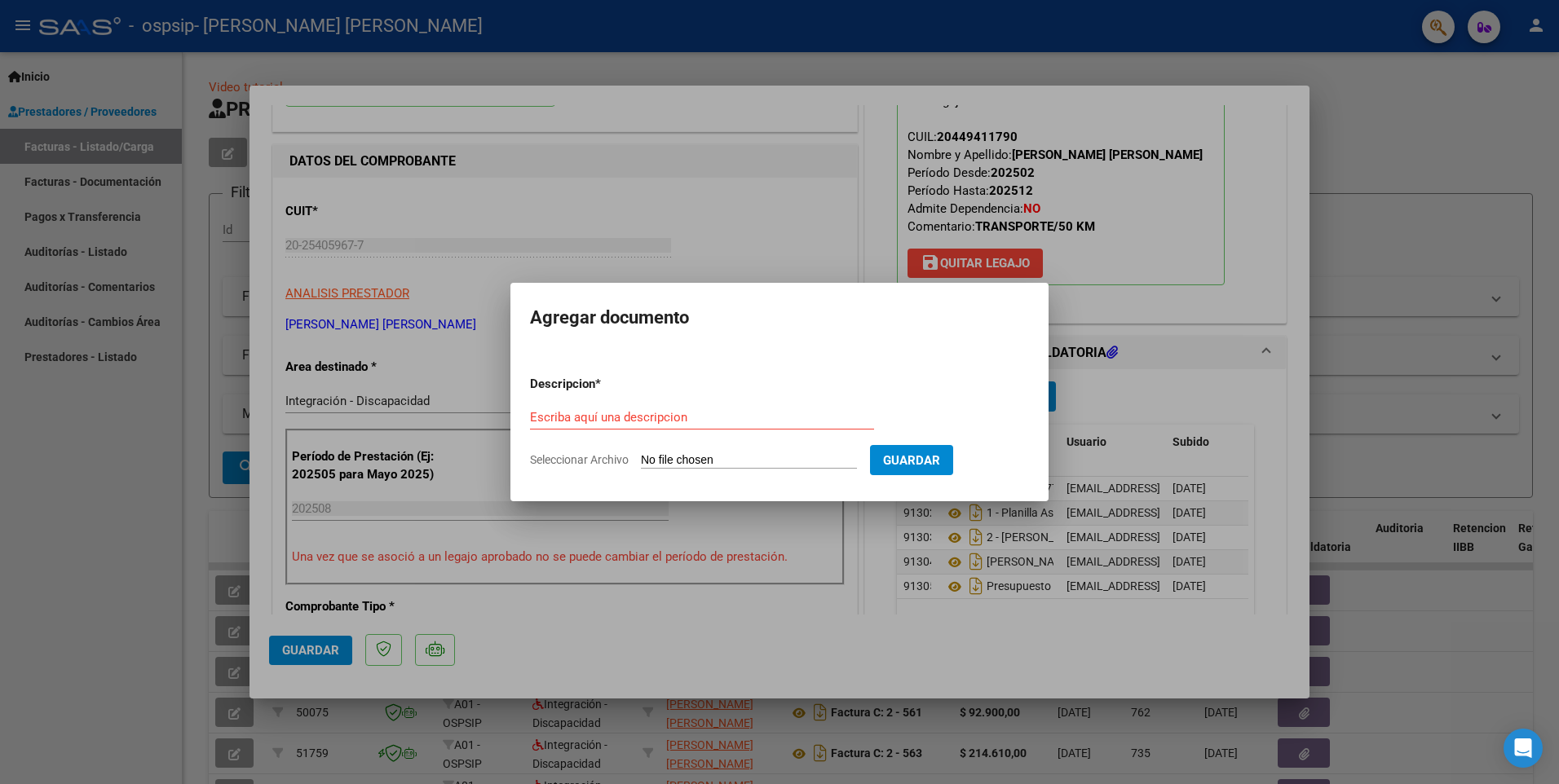
type input "C:\fakepath\AFIP - [PERSON_NAME].pdf"
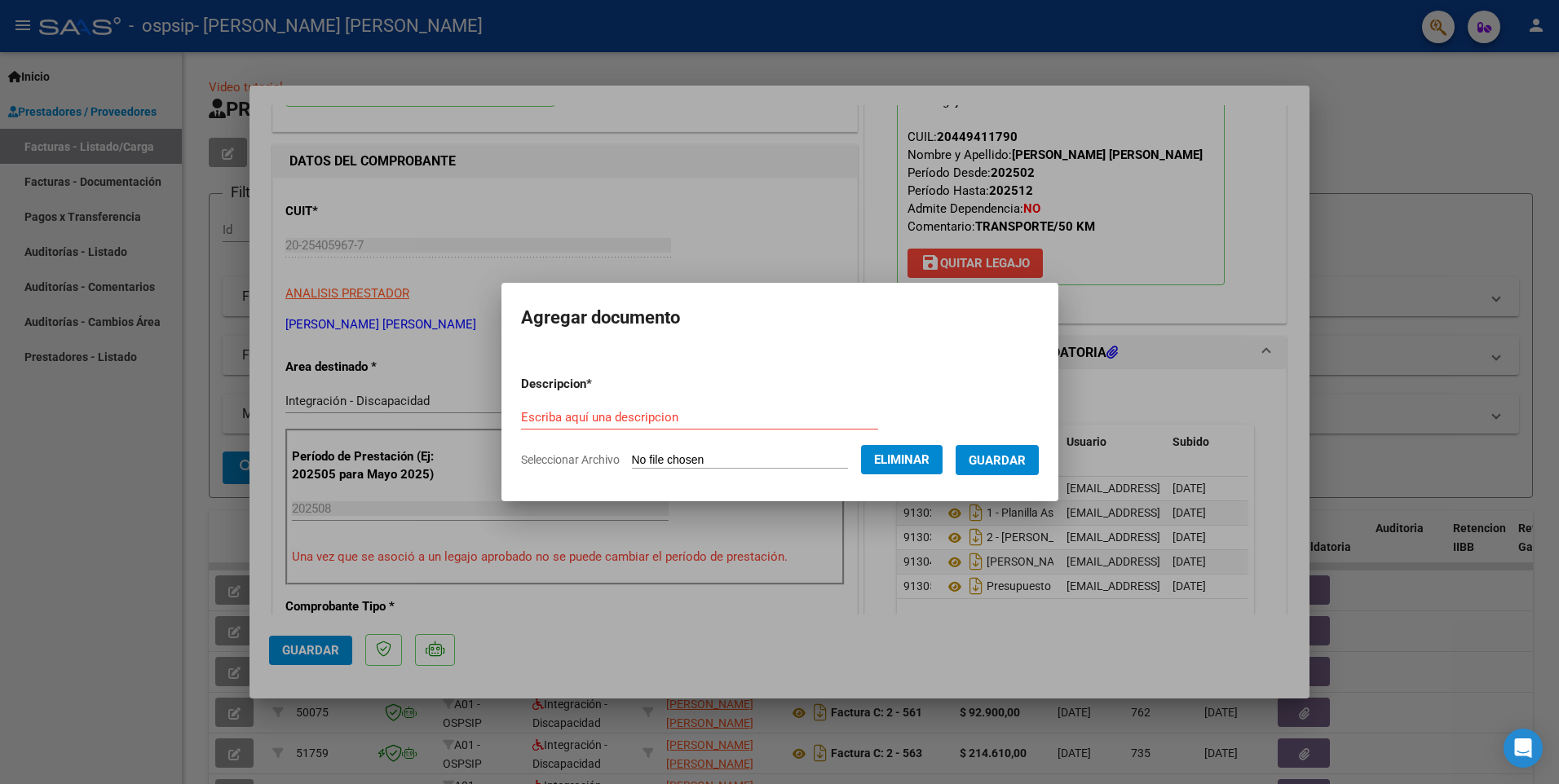
drag, startPoint x: 619, startPoint y: 425, endPoint x: 588, endPoint y: 418, distance: 31.8
paste input "AFIP - [PERSON_NAME]"
type input "AFIP - [PERSON_NAME]"
click at [999, 462] on span "Guardar" at bounding box center [997, 460] width 57 height 14
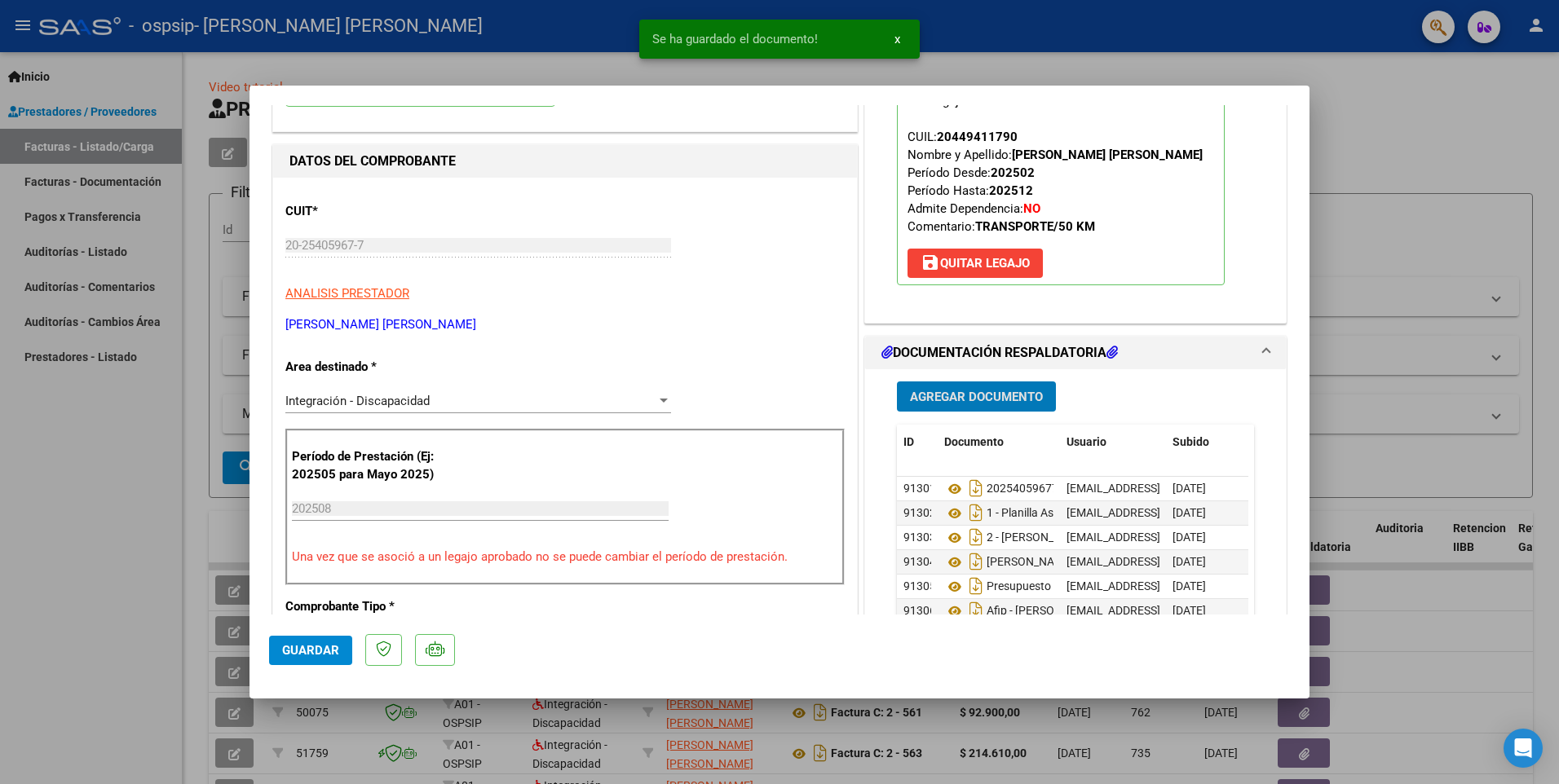
click at [981, 398] on span "Agregar Documento" at bounding box center [977, 396] width 133 height 14
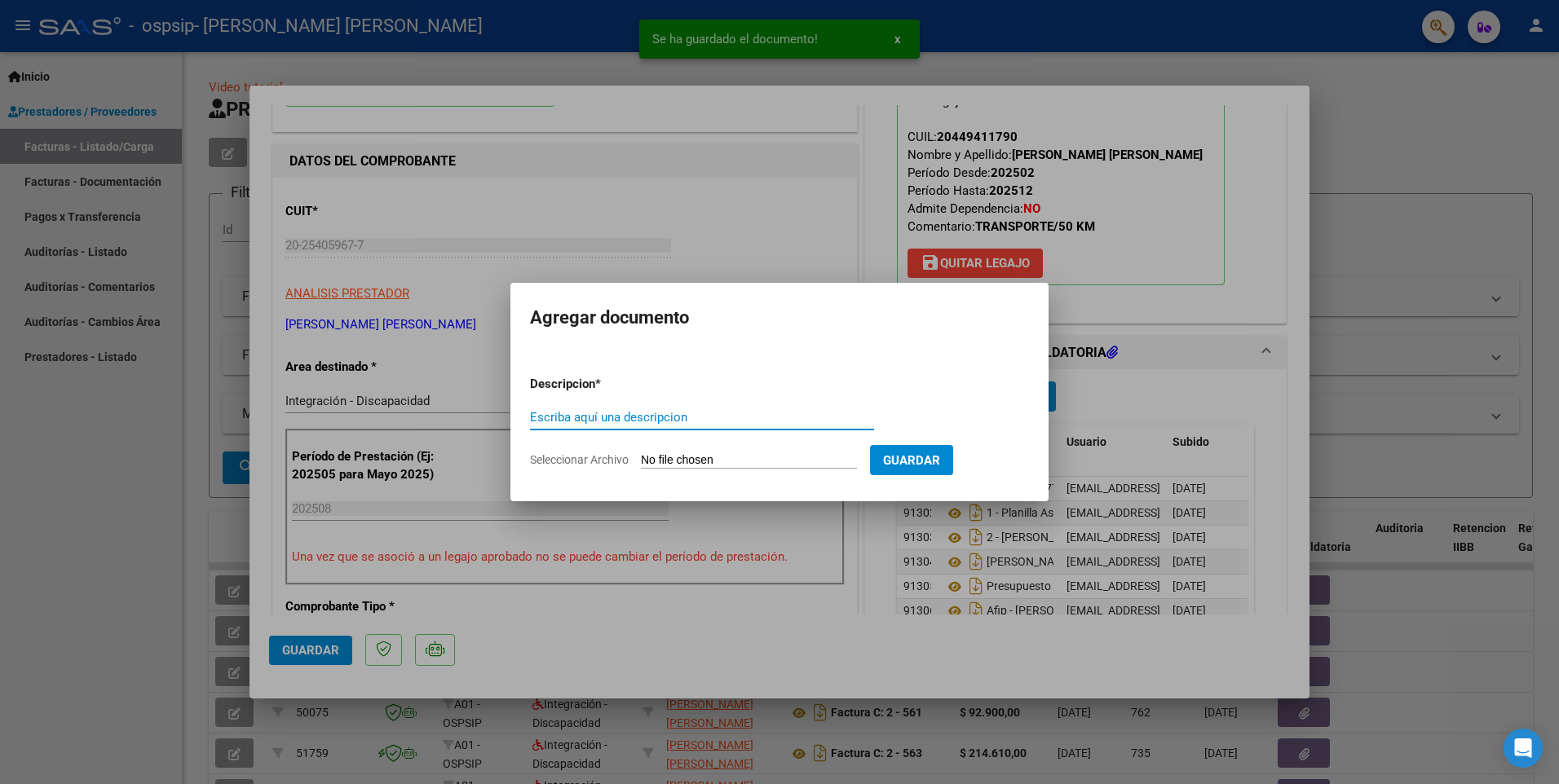
click at [840, 465] on input "Seleccionar Archivo" at bounding box center [748, 461] width 216 height 15
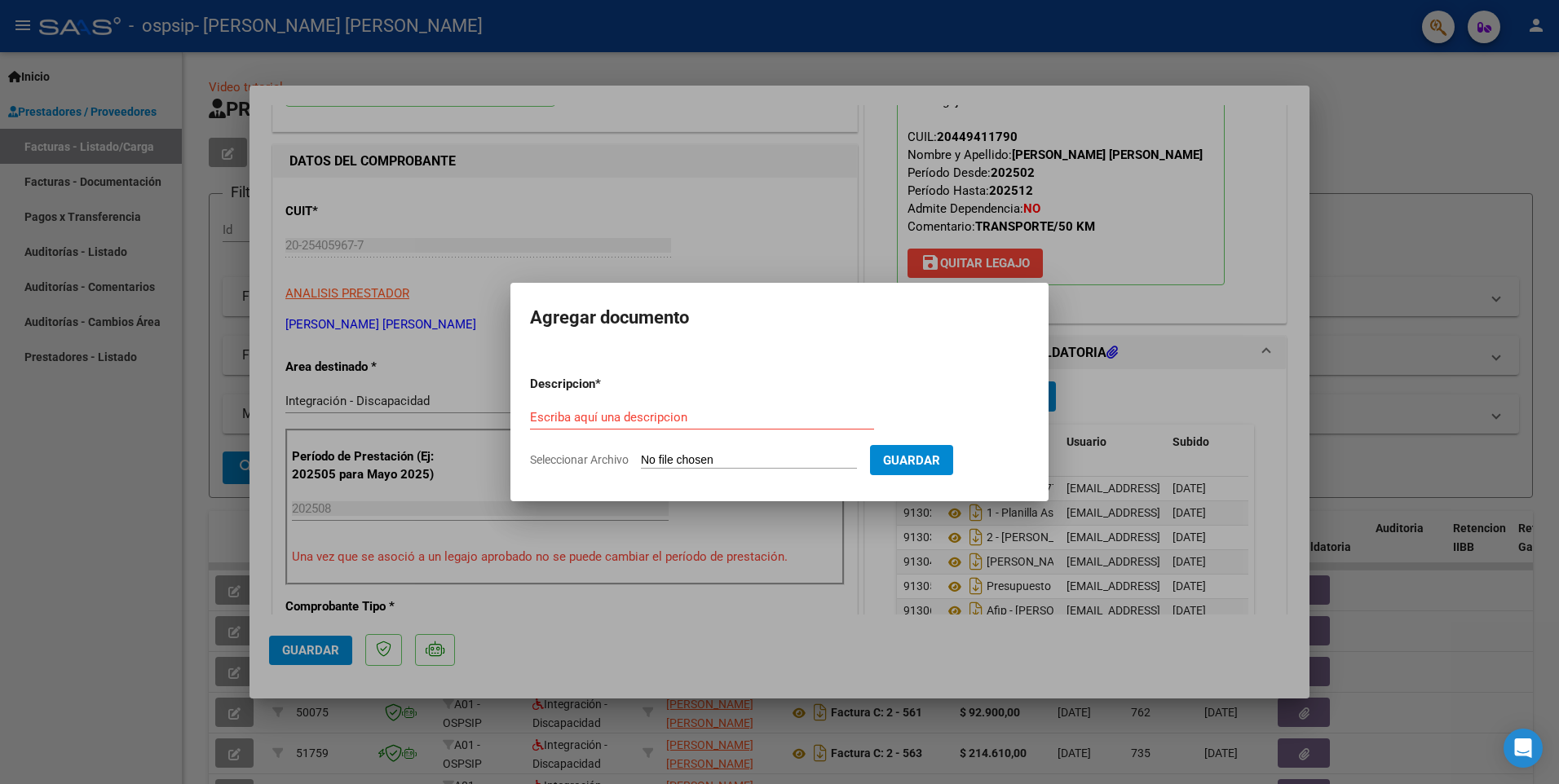
type input "C:\fakepath\Constatación de Comprobantes _ AFIP - 782.pdf"
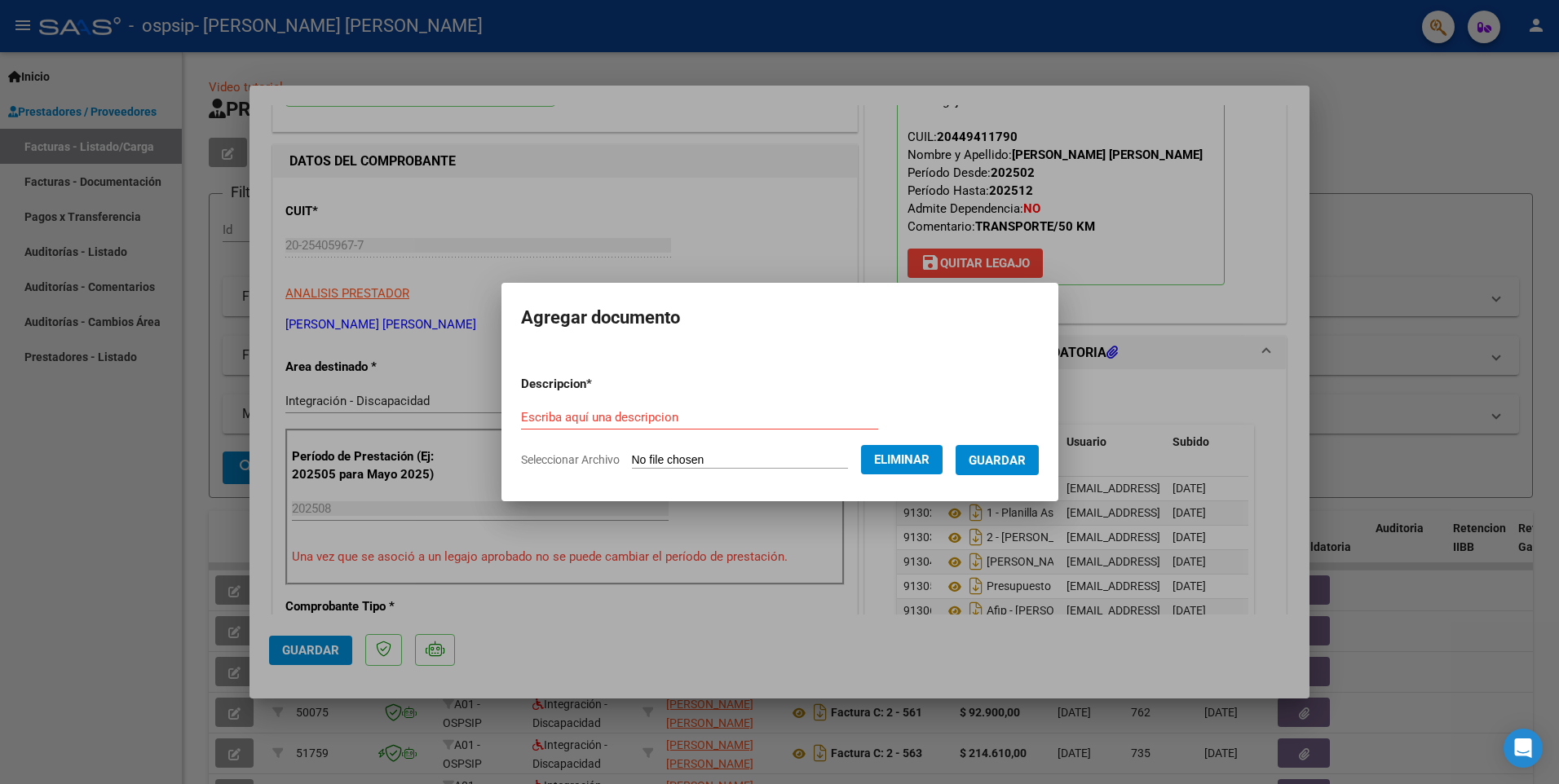
drag, startPoint x: 690, startPoint y: 427, endPoint x: 548, endPoint y: 421, distance: 142.1
paste input "Constatación de Comprobantes _ AFIP - 782"
type input "Constatación de Comprobantes _ AFIP - 782"
click at [1017, 466] on span "Guardar" at bounding box center [997, 460] width 57 height 14
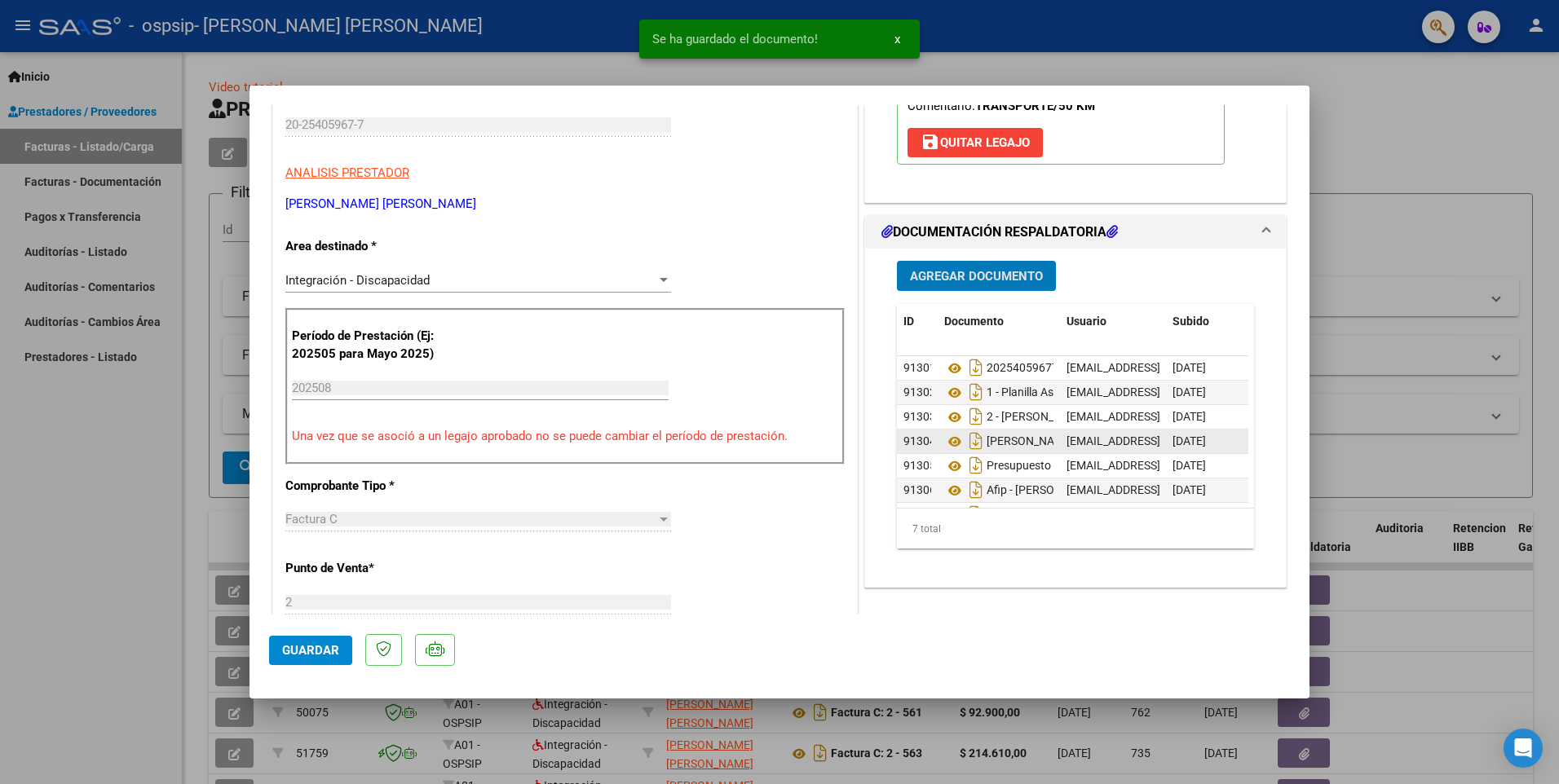
scroll to position [245, 0]
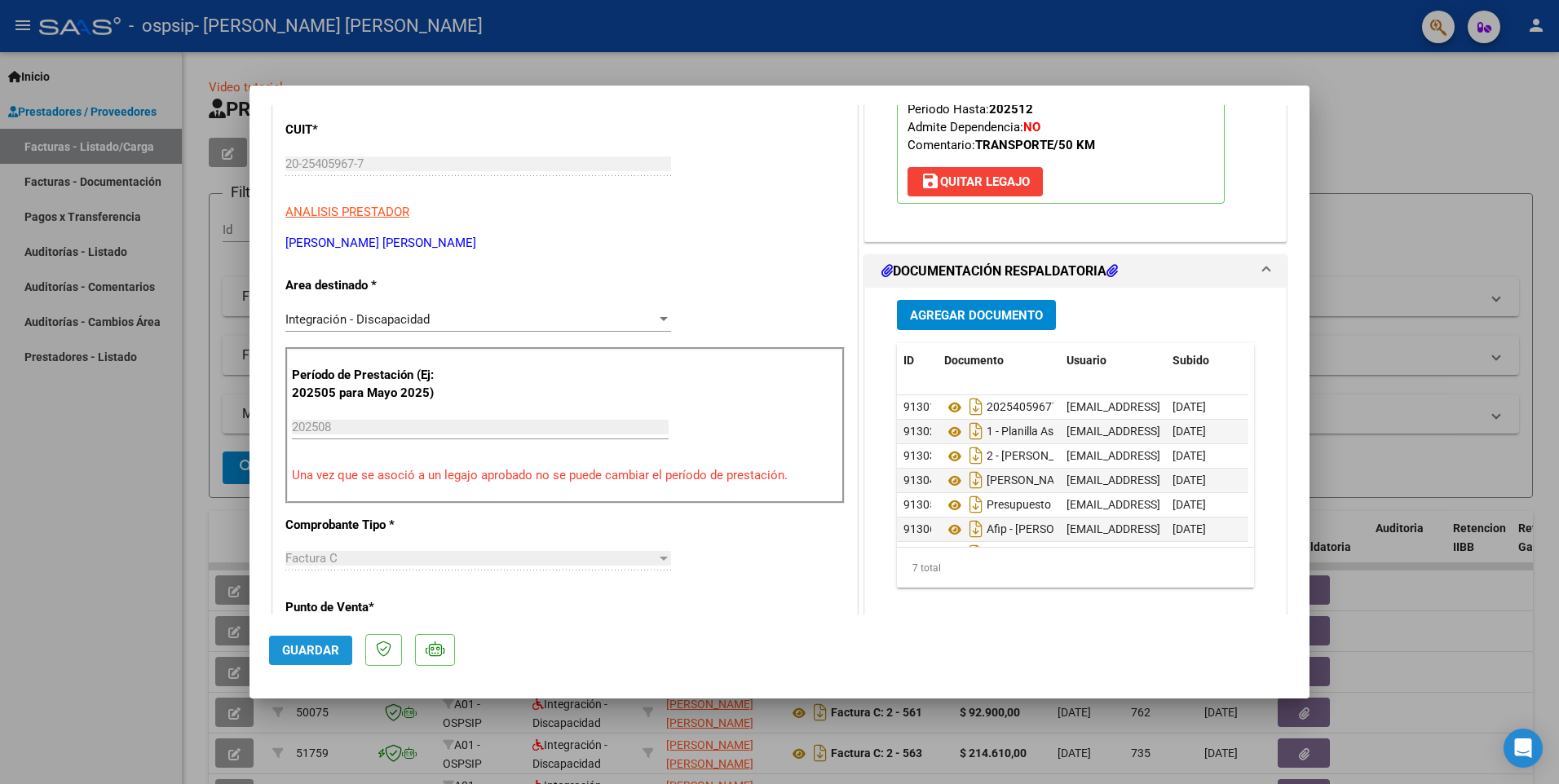
click at [315, 644] on span "Guardar" at bounding box center [310, 650] width 57 height 14
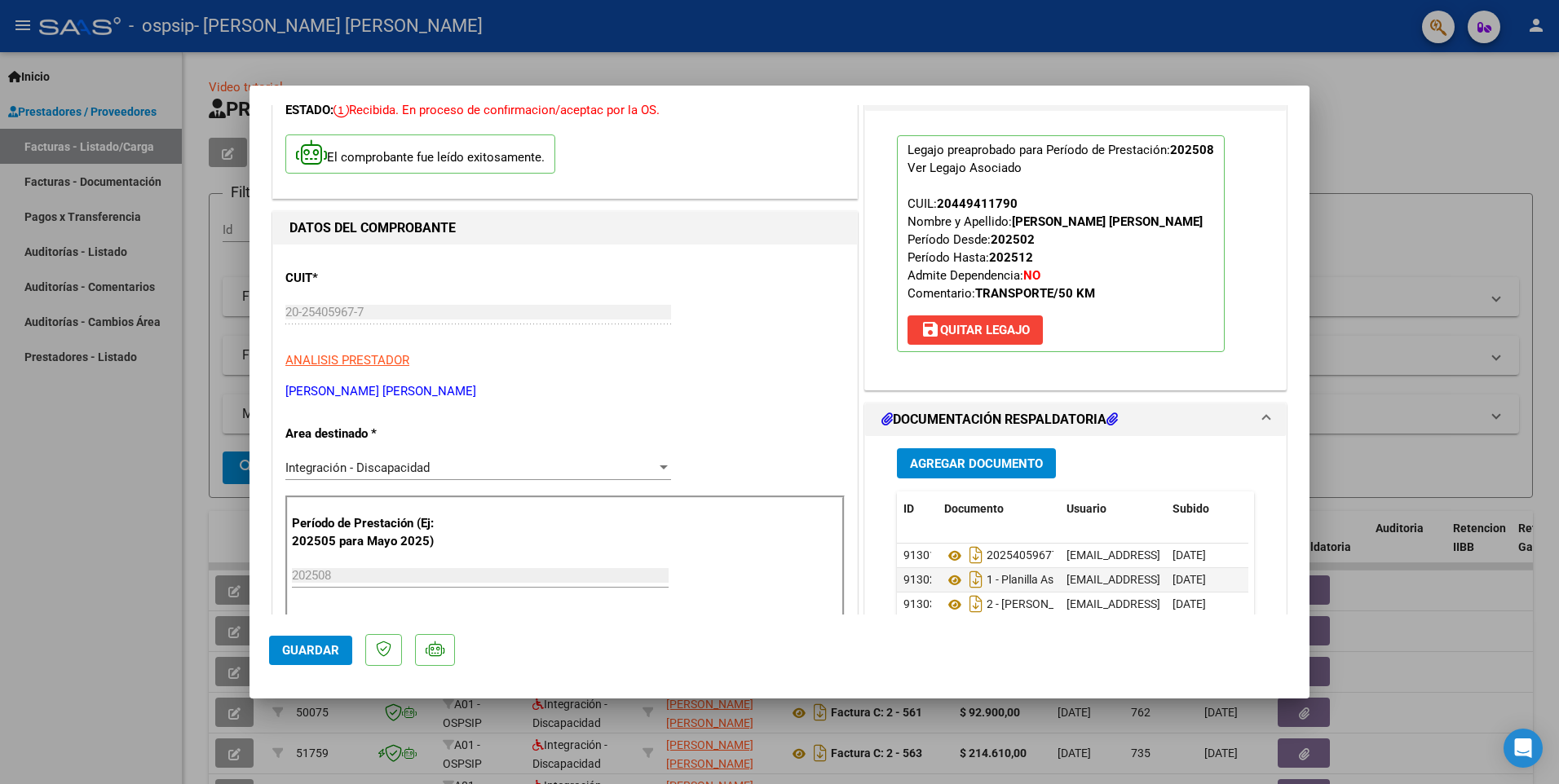
scroll to position [0, 0]
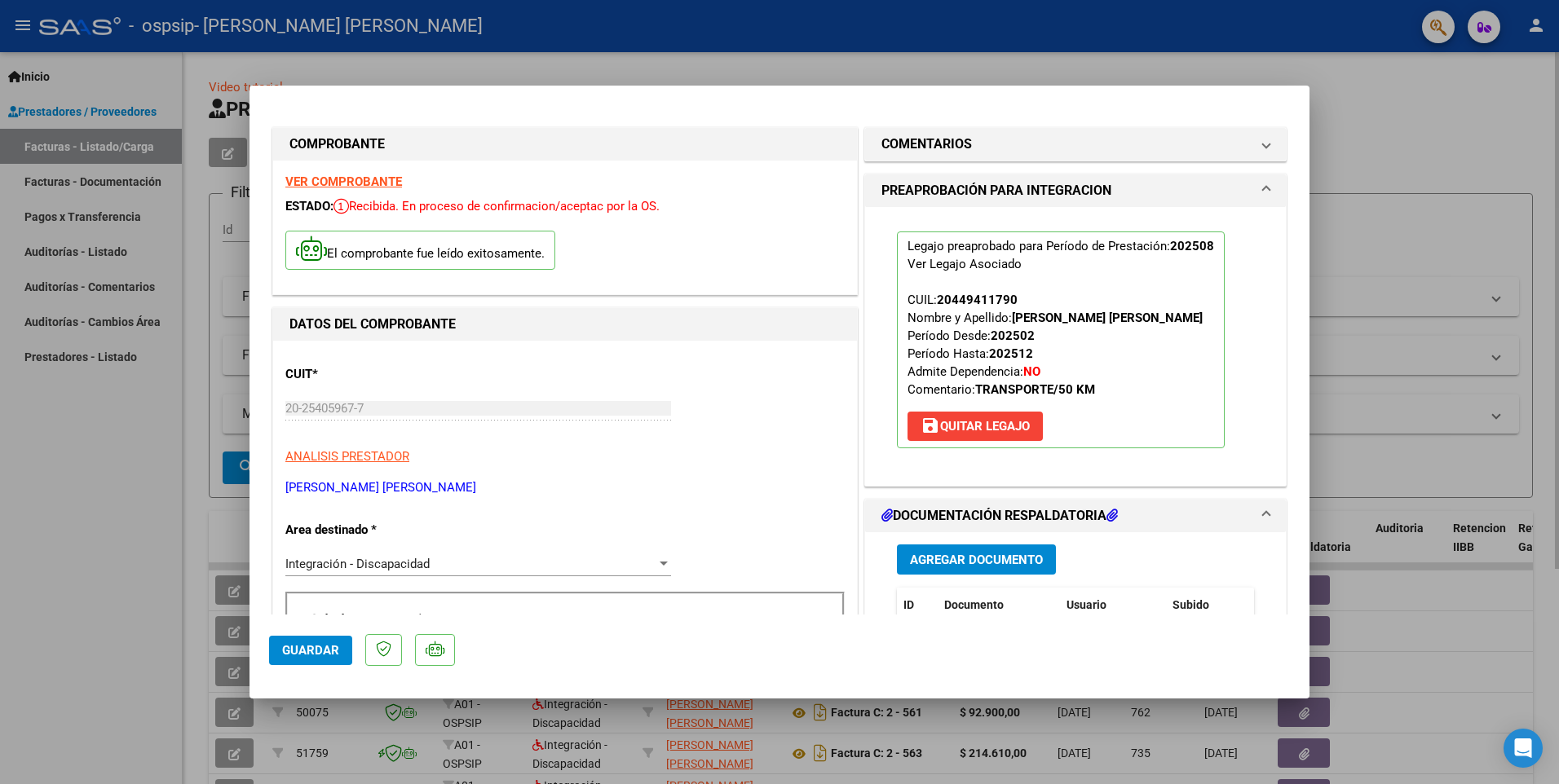
click at [646, 71] on div at bounding box center [780, 392] width 1559 height 784
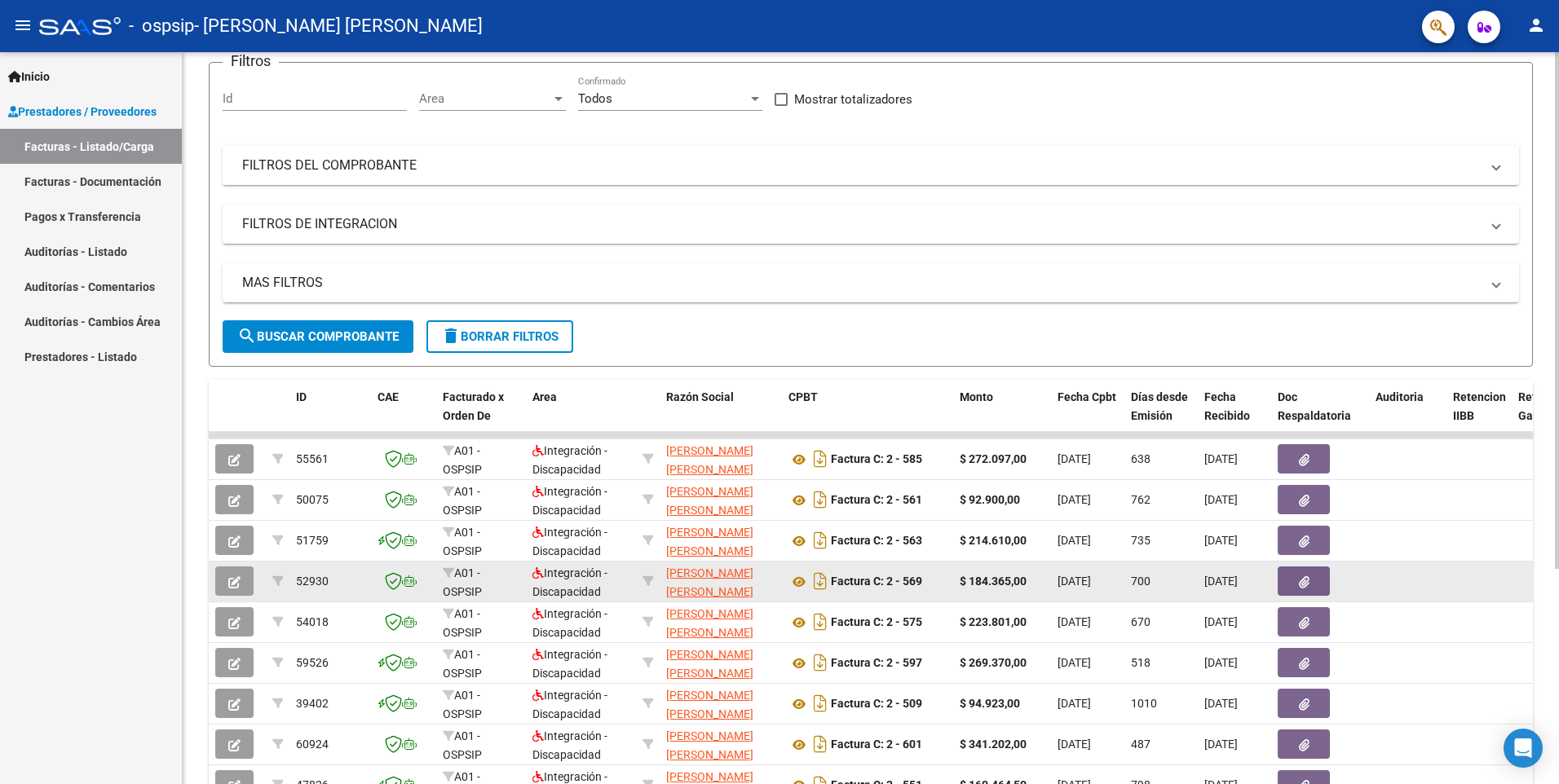
scroll to position [304, 0]
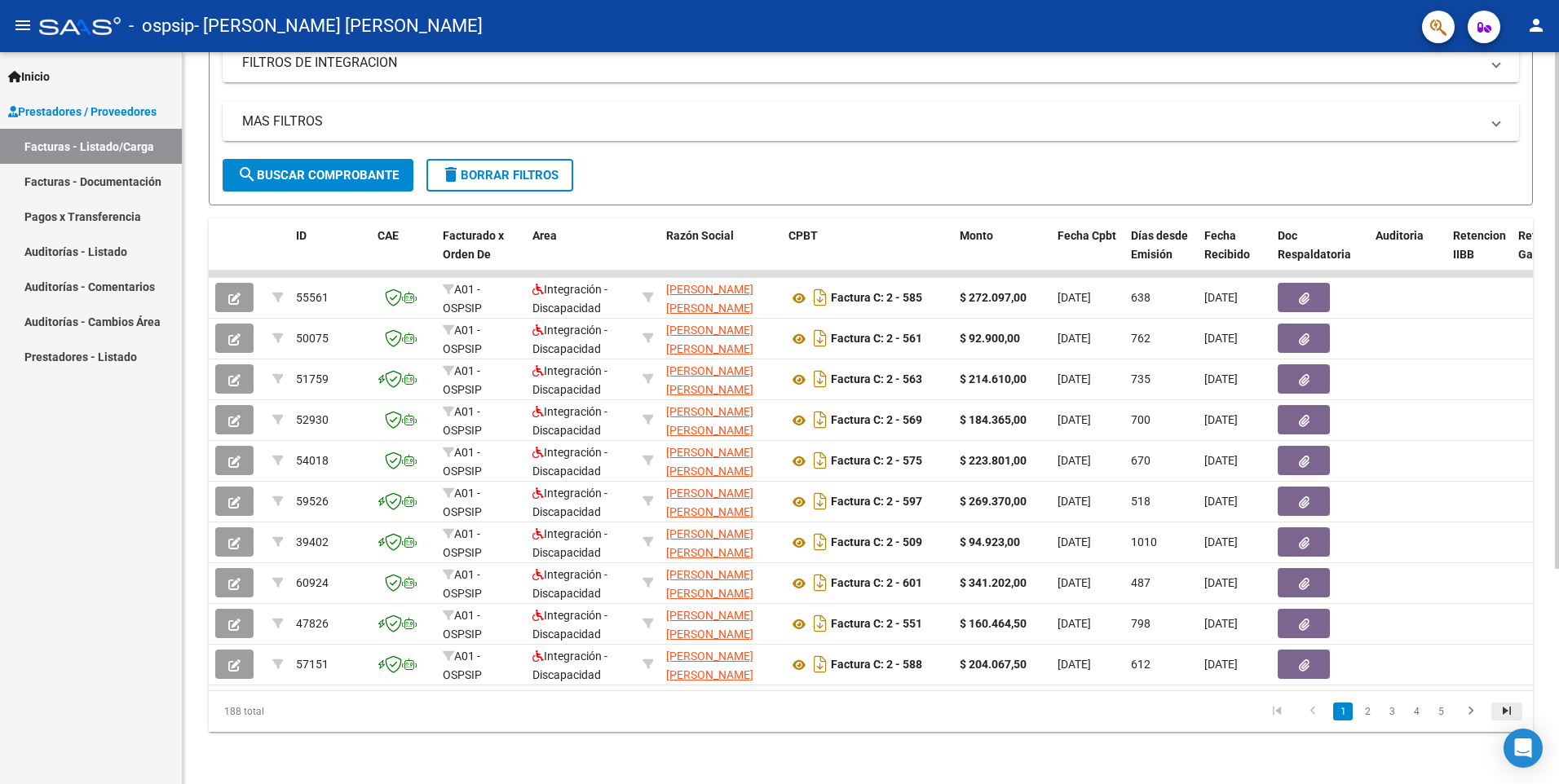
click at [1510, 710] on icon "go to last page" at bounding box center [1507, 713] width 21 height 20
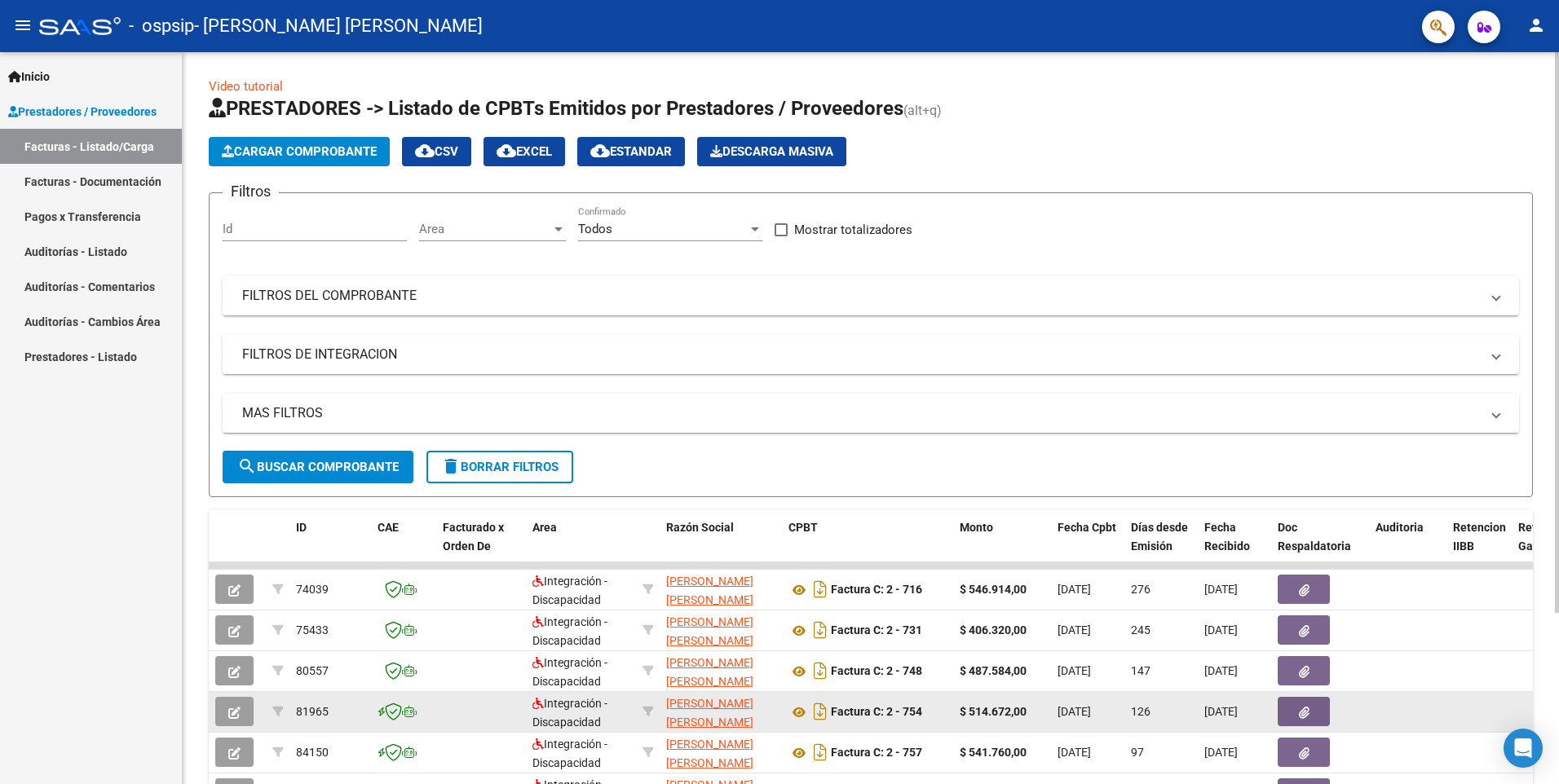
scroll to position [0, 0]
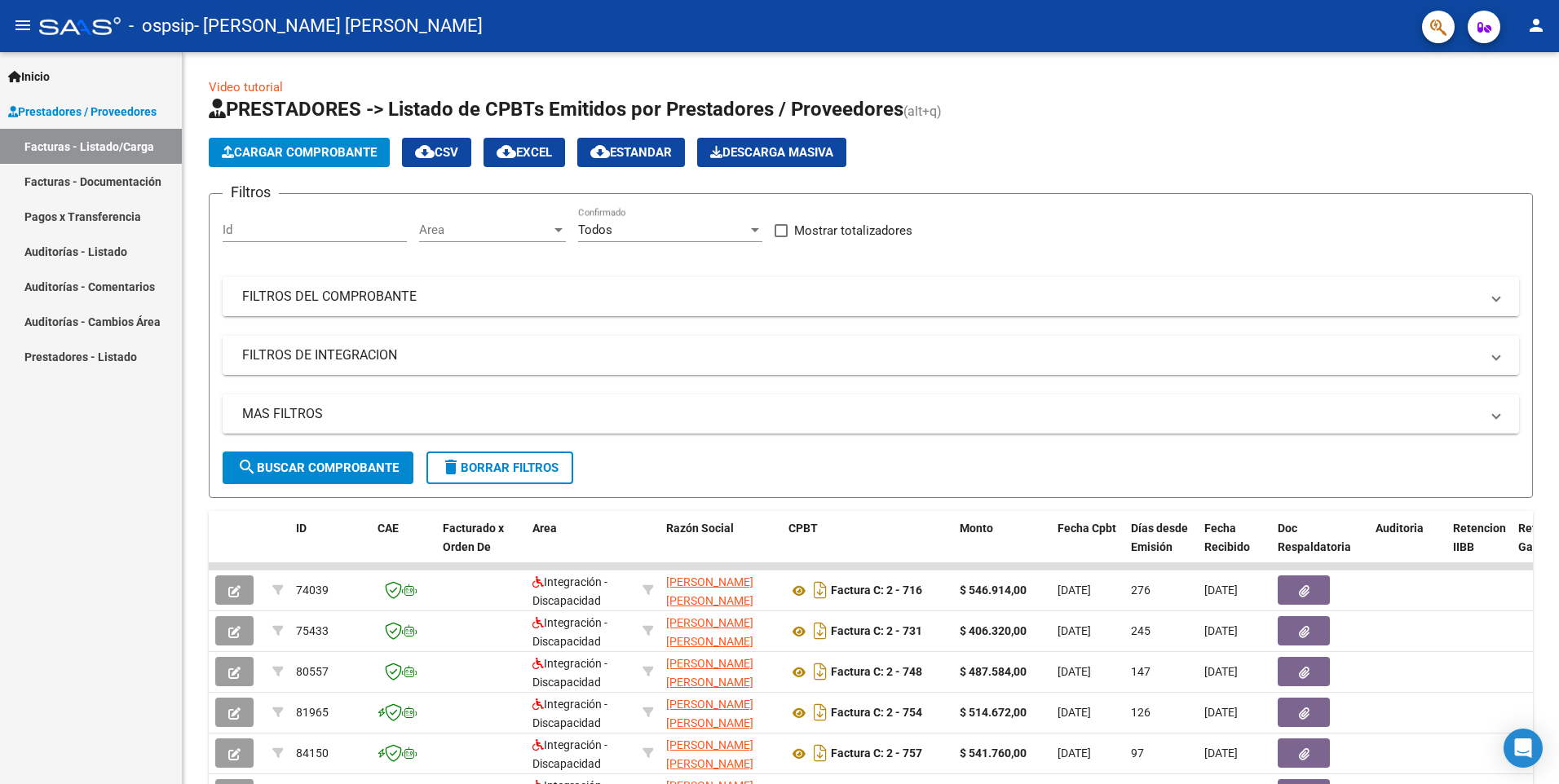
click at [30, 71] on span "Inicio" at bounding box center [30, 76] width 42 height 18
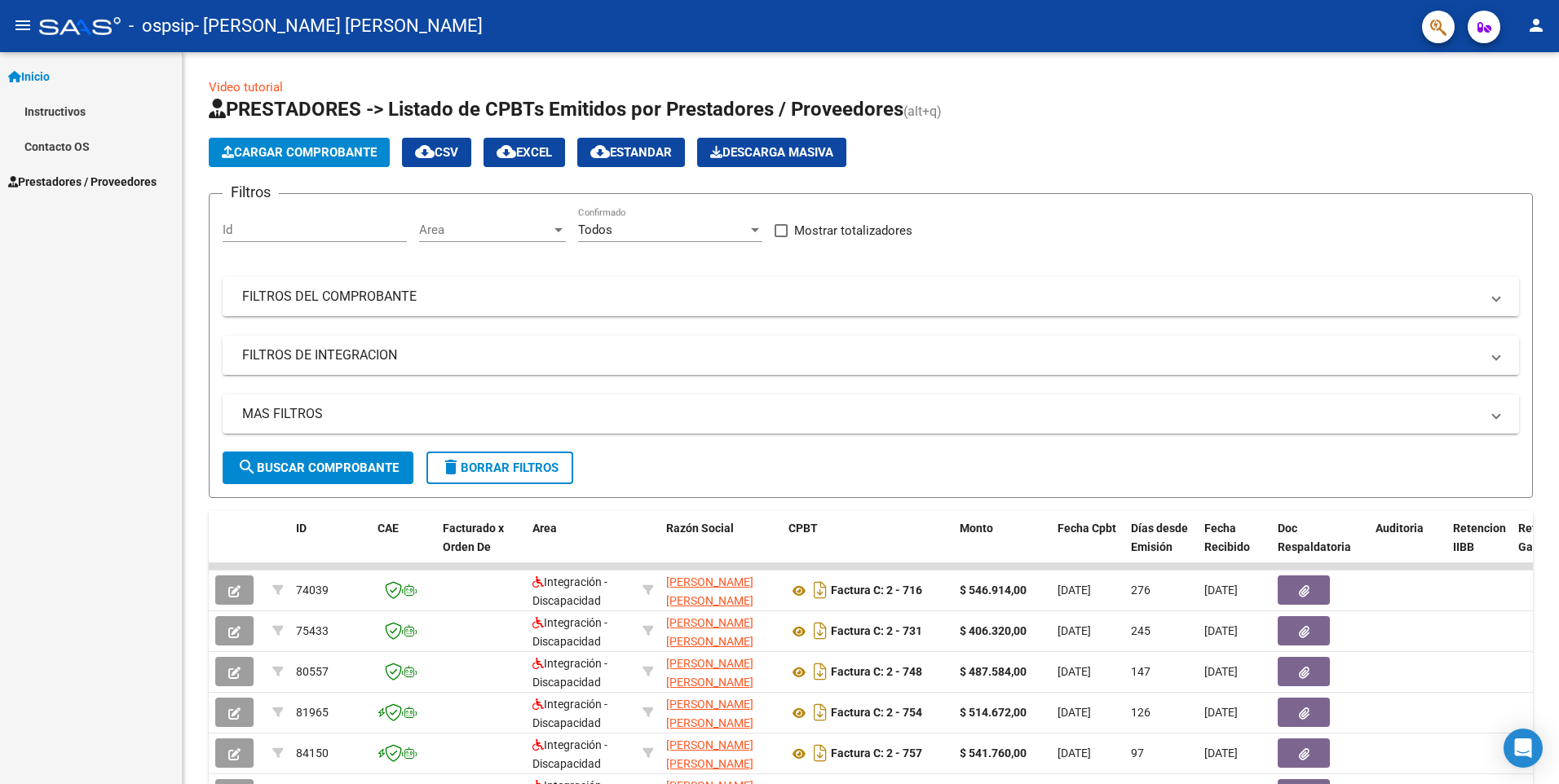
click at [1531, 32] on mat-icon "person" at bounding box center [1535, 25] width 20 height 20
click at [1498, 108] on button "exit_to_app Salir" at bounding box center [1502, 107] width 99 height 39
